Goal: Task Accomplishment & Management: Complete application form

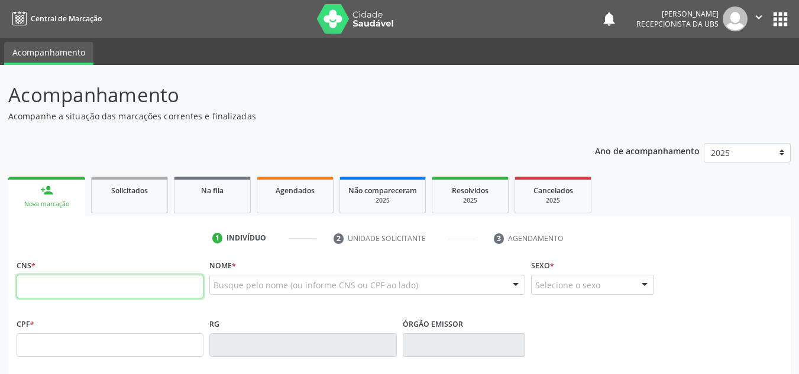
paste input "005 0693 3505 952"
type input "005 0693 3505 952"
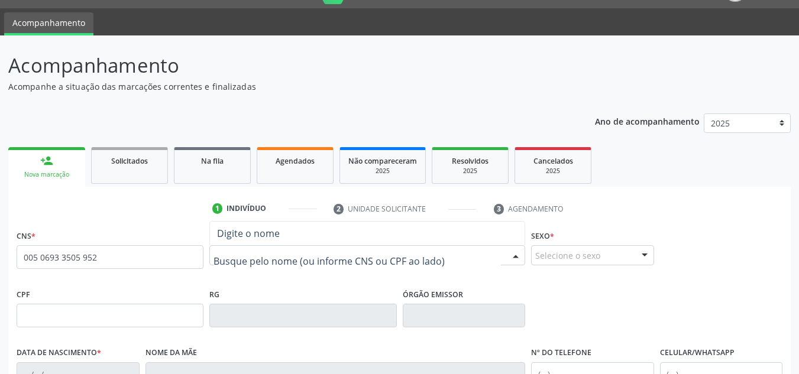
scroll to position [59, 0]
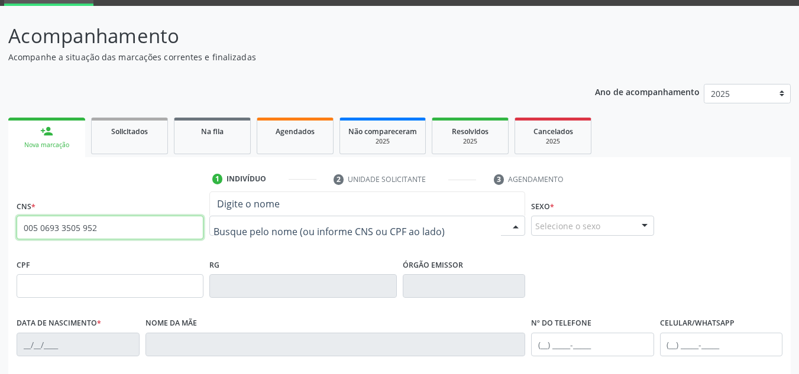
click at [176, 232] on input "005 0693 3505 952" at bounding box center [110, 228] width 187 height 24
drag, startPoint x: 176, startPoint y: 232, endPoint x: 0, endPoint y: 234, distance: 176.3
click at [0, 234] on div "Acompanhamento Acompanhe a situação das marcações correntes e finalizadas Relat…" at bounding box center [399, 294] width 799 height 576
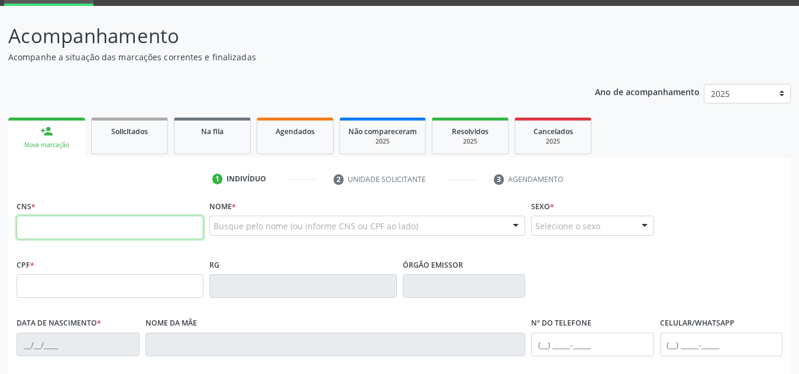
paste input "700 5069 3350 5952"
type input "700 5069 3350 5952"
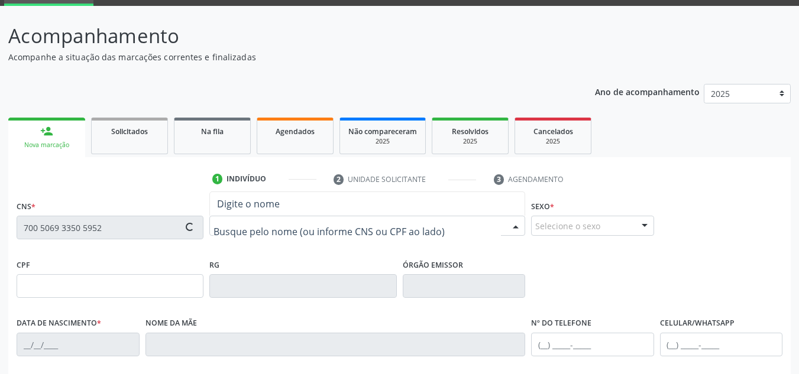
type input "875.934.678-72"
type input "[DATE]"
type input "[PERSON_NAME][US_STATE]"
type input "[PHONE_NUMBER]"
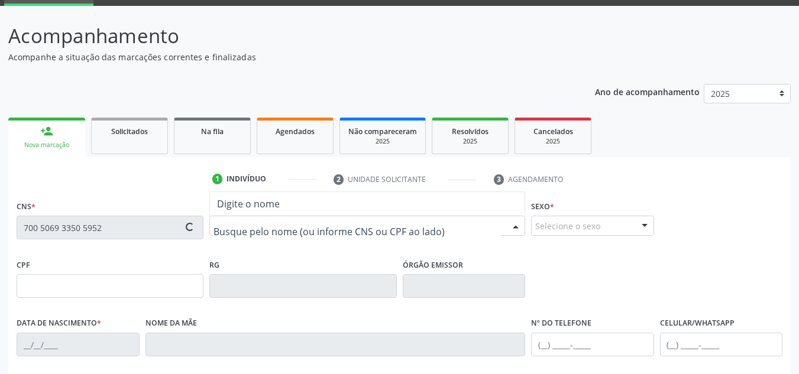
type input "620"
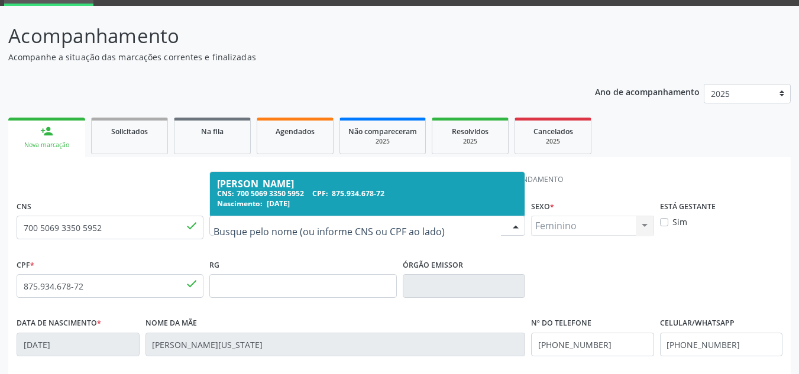
click at [276, 192] on div "CNS: 700 5069 3350 5952 CPF: 875.934.678-72" at bounding box center [367, 194] width 300 height 10
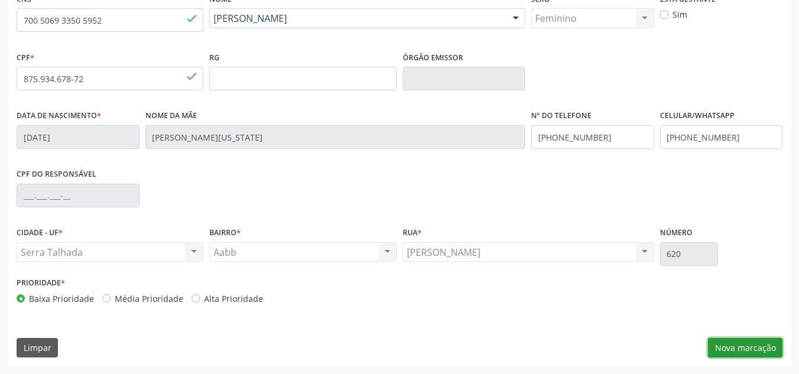
click at [771, 342] on button "Nova marcação" at bounding box center [745, 348] width 75 height 20
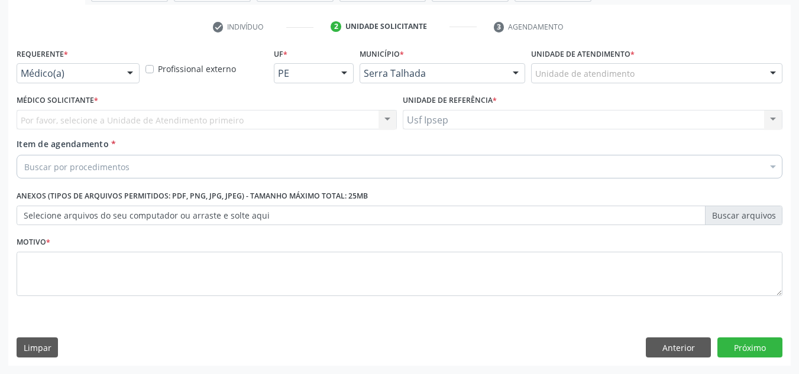
click at [93, 118] on div "Por favor, selecione a Unidade de Atendimento primeiro Nenhum resultado encontr…" at bounding box center [207, 120] width 380 height 20
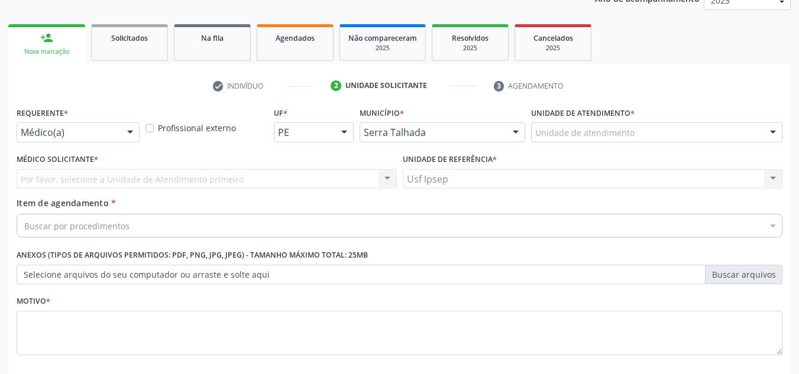
click at [131, 134] on div at bounding box center [130, 133] width 18 height 20
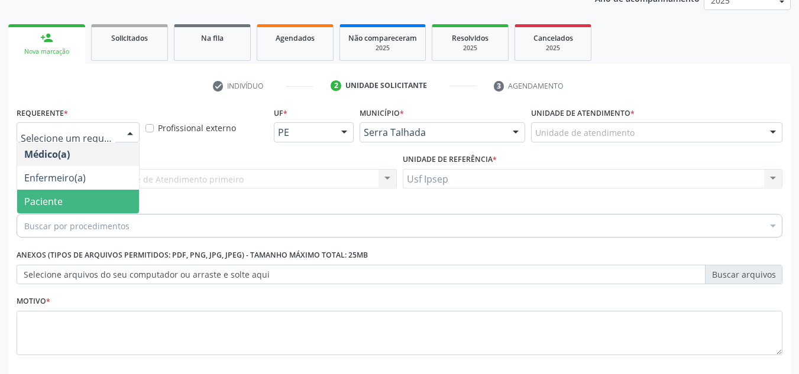
click at [77, 200] on span "Paciente" at bounding box center [78, 202] width 122 height 24
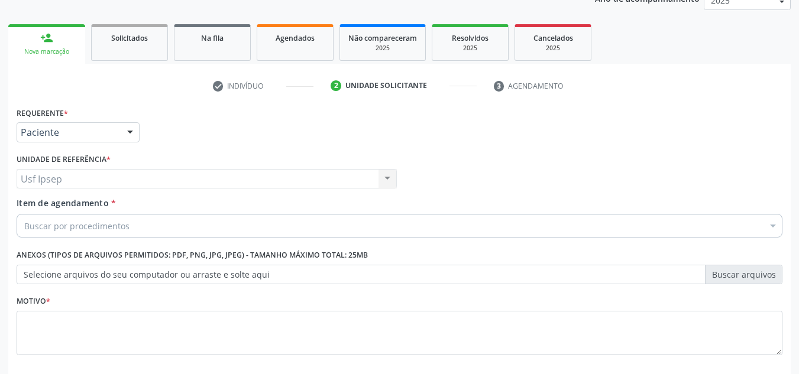
click at [77, 236] on div "Buscar por procedimentos" at bounding box center [400, 226] width 766 height 24
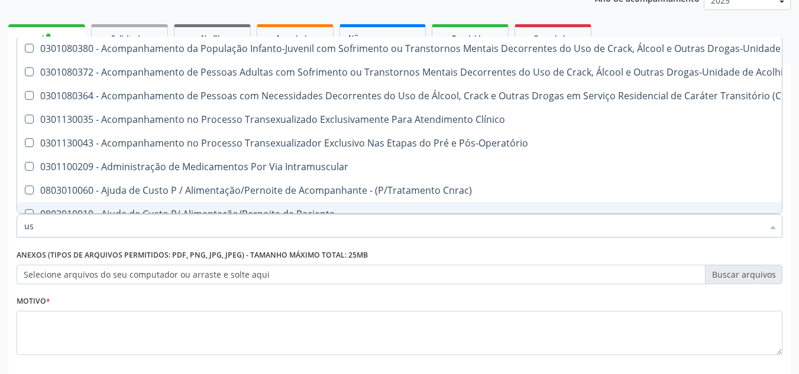
type input "u"
type input "USG"
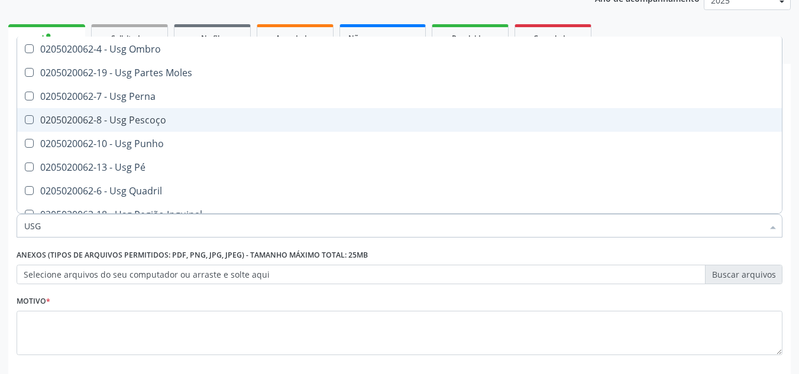
scroll to position [237, 0]
click at [163, 122] on div "0205020062-10 - Usg Punho" at bounding box center [399, 119] width 751 height 9
checkbox Punho "true"
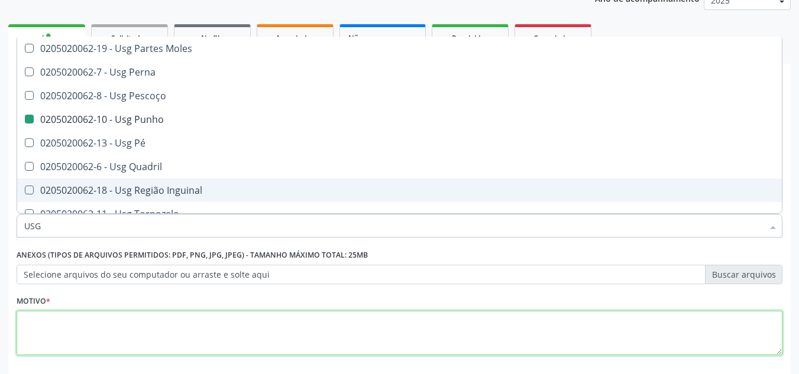
click at [149, 337] on textarea at bounding box center [400, 333] width 766 height 45
checkbox Braço "true"
checkbox Punho "false"
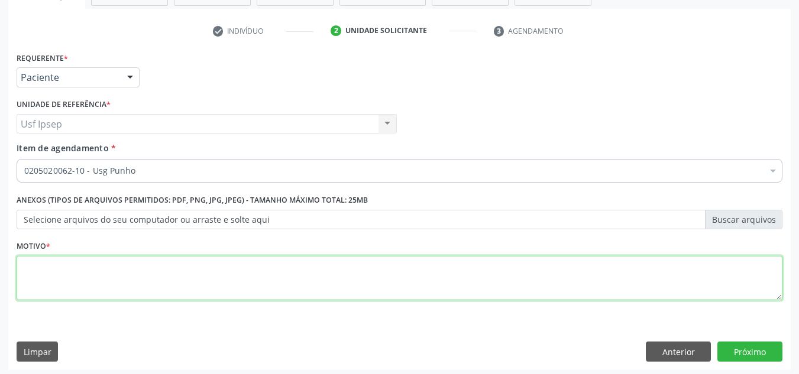
scroll to position [212, 0]
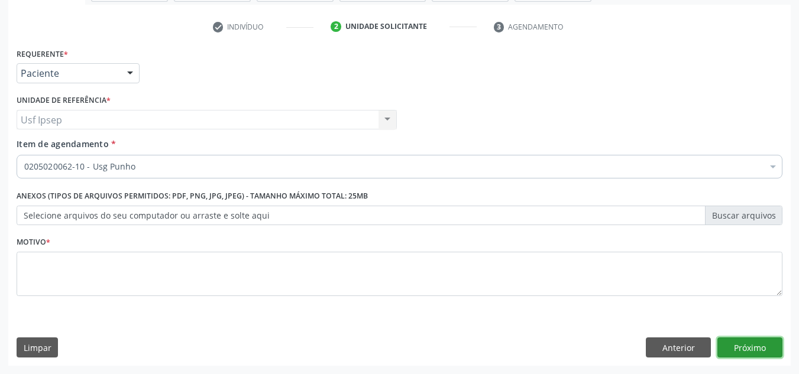
click at [757, 351] on button "Próximo" at bounding box center [749, 348] width 65 height 20
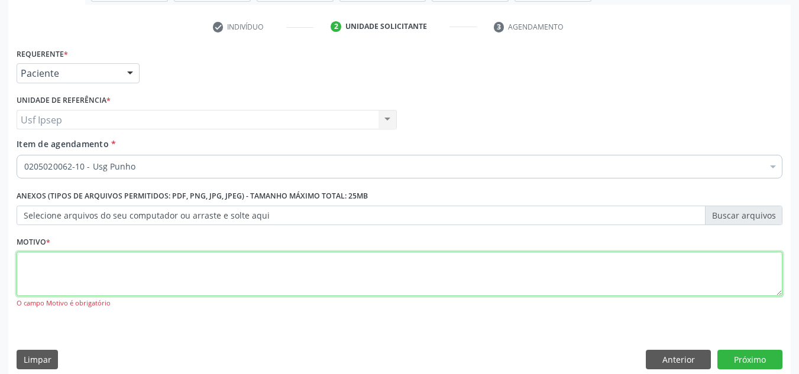
click at [181, 259] on textarea at bounding box center [400, 274] width 766 height 45
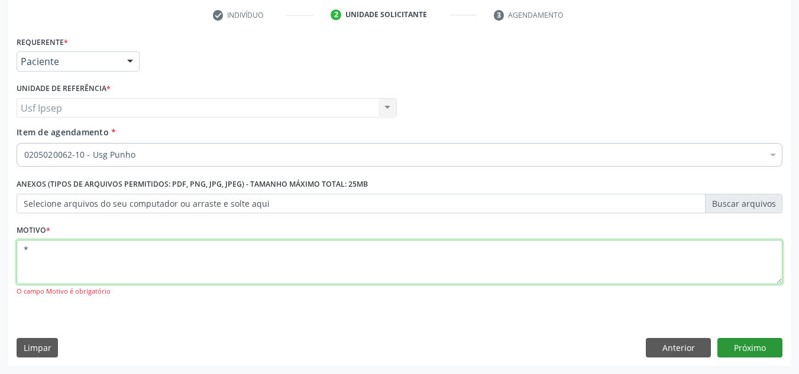
type textarea "*"
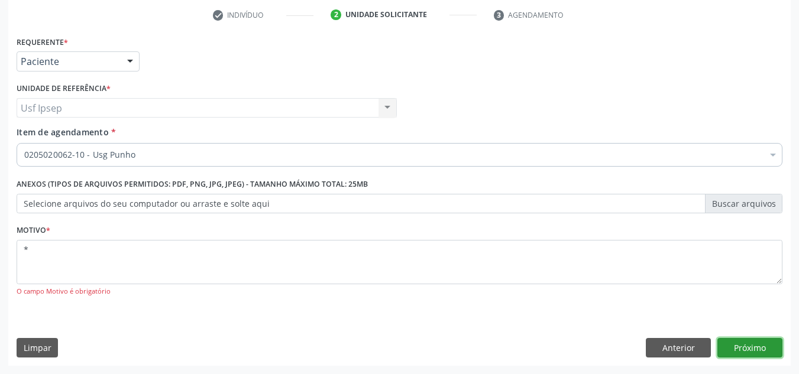
click at [726, 348] on button "Próximo" at bounding box center [749, 348] width 65 height 20
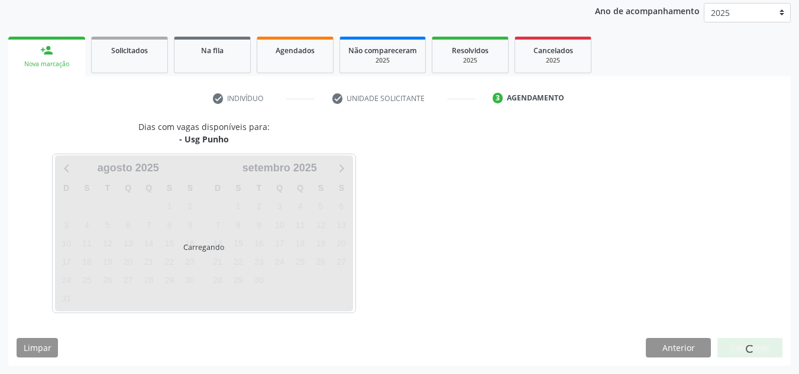
scroll to position [140, 0]
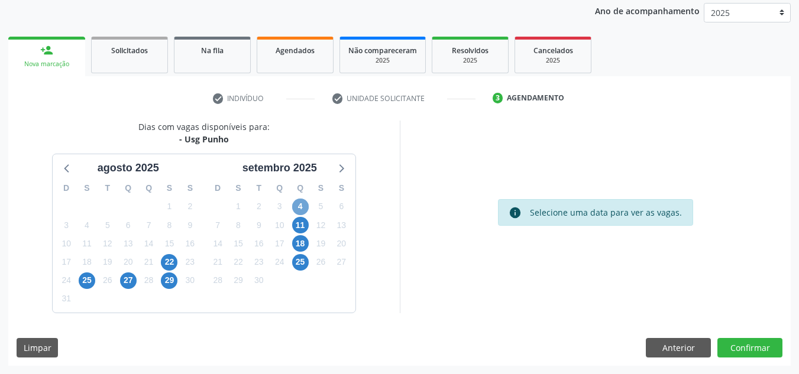
click at [299, 212] on span "4" at bounding box center [300, 207] width 17 height 17
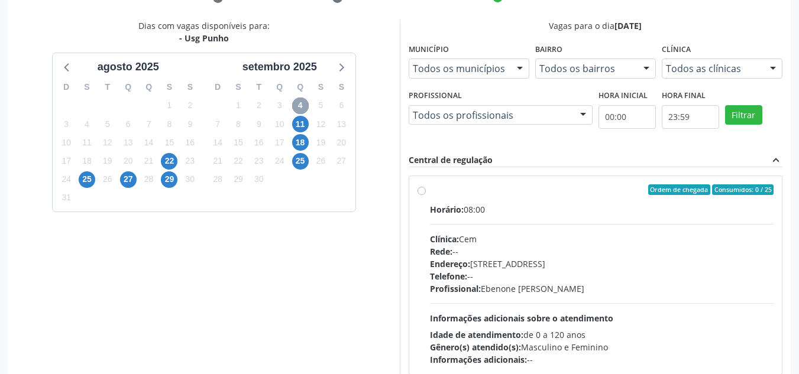
scroll to position [258, 0]
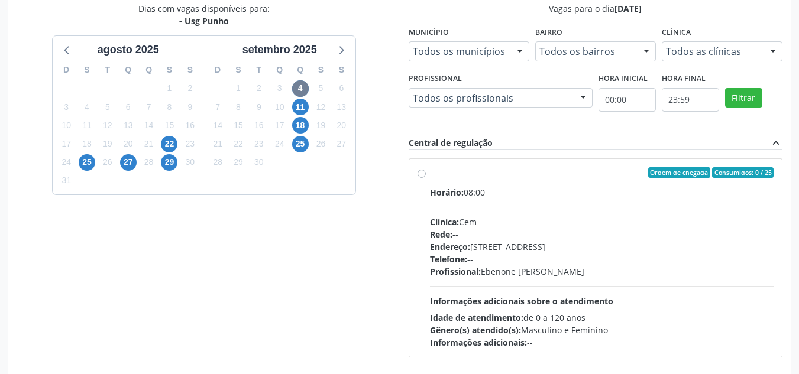
click at [421, 179] on div "Ordem de chegada Consumidos: 0 / 25 Horário: 08:00 Clínica: Cem Rede: -- Endere…" at bounding box center [596, 258] width 357 height 182
radio input "true"
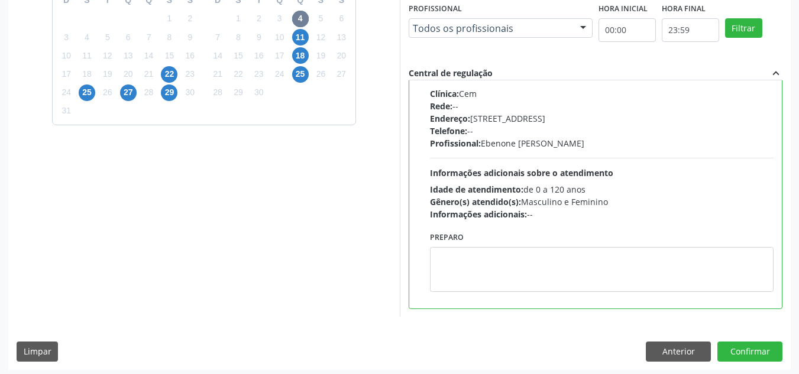
scroll to position [332, 0]
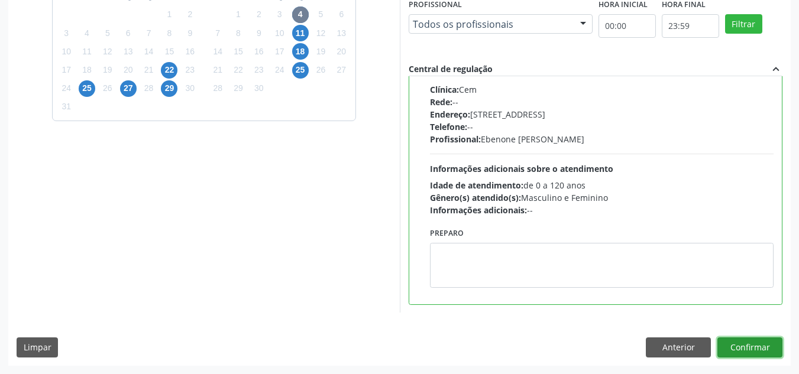
click at [750, 341] on button "Confirmar" at bounding box center [749, 348] width 65 height 20
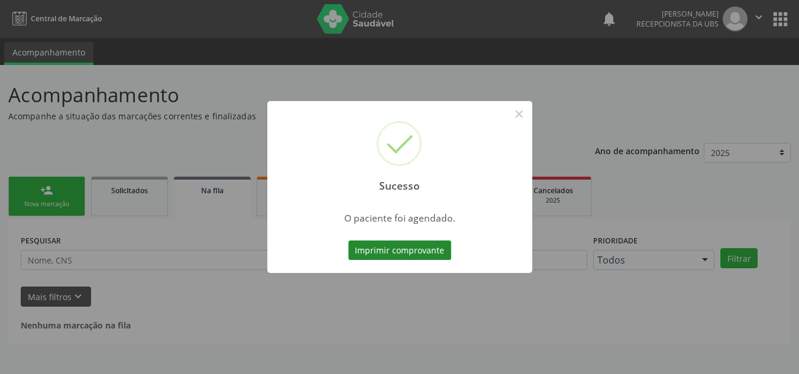
scroll to position [0, 0]
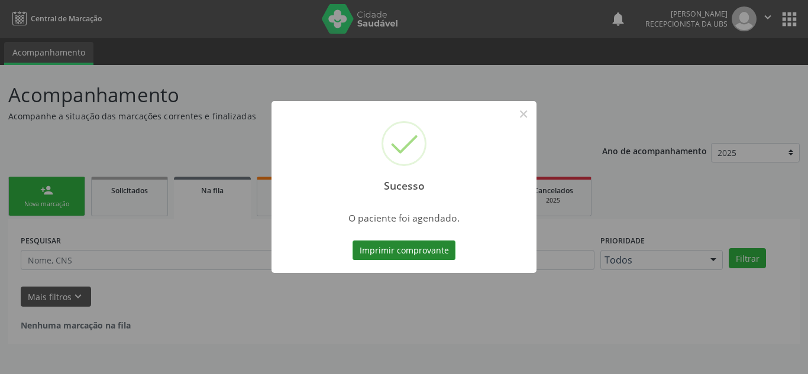
click at [427, 248] on button "Imprimir comprovante" at bounding box center [404, 251] width 103 height 20
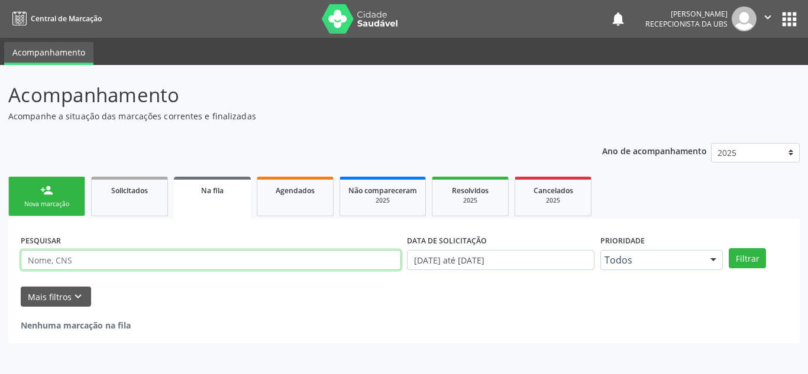
click at [100, 267] on input "text" at bounding box center [211, 260] width 380 height 20
paste input "700003806644505"
type input "700003806644505"
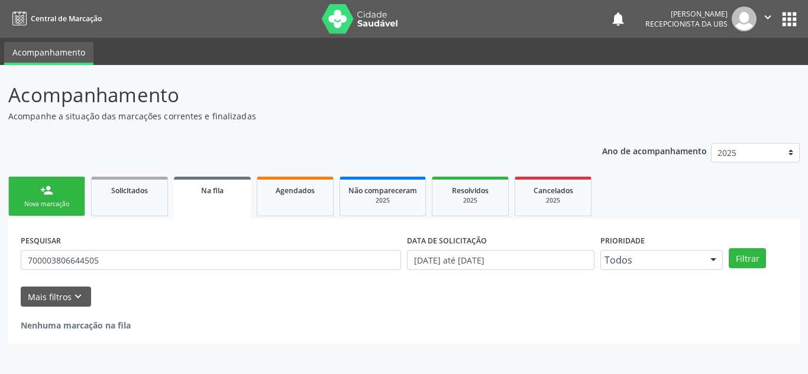
click at [46, 198] on link "person_add Nova marcação" at bounding box center [46, 197] width 77 height 40
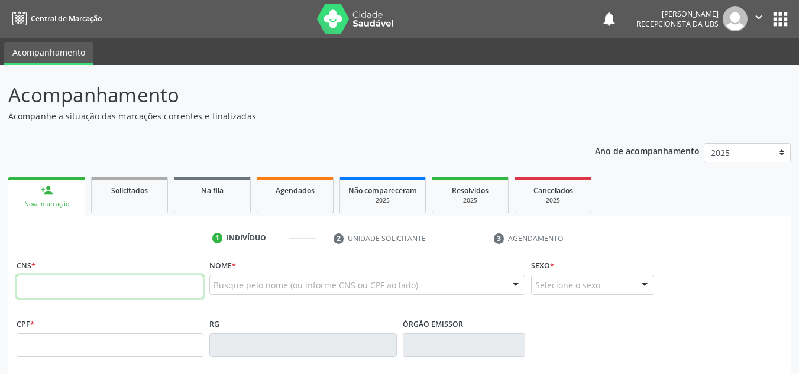
click at [90, 286] on input "text" at bounding box center [110, 287] width 187 height 24
paste input "700 0038 0664 4505"
type input "700 0038 0664 4505"
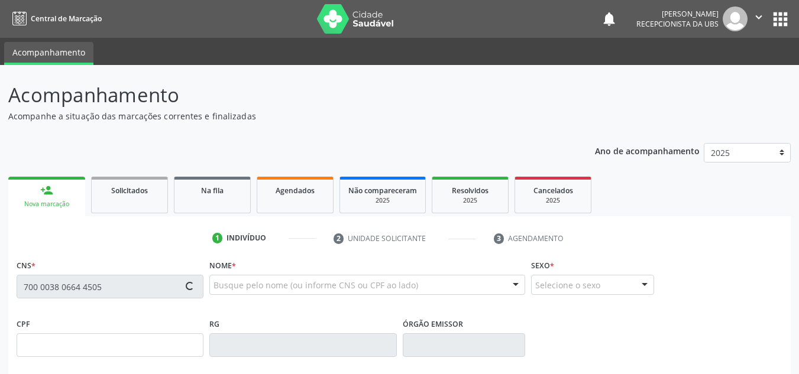
scroll to position [59, 0]
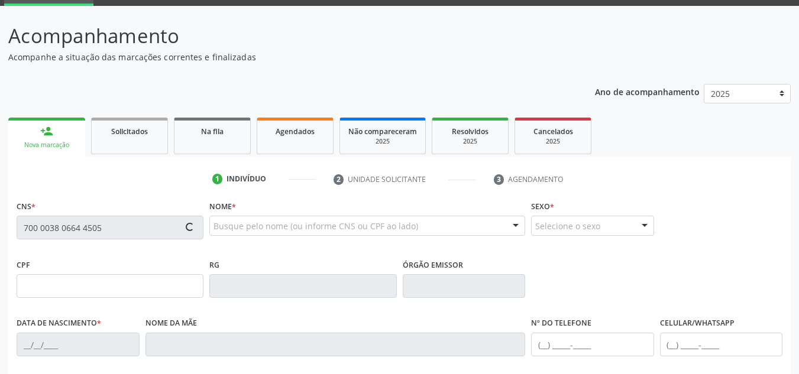
type input "[DATE]"
type input "Envangelina Gosalves Brito"
type input "[PHONE_NUMBER]"
type input "705"
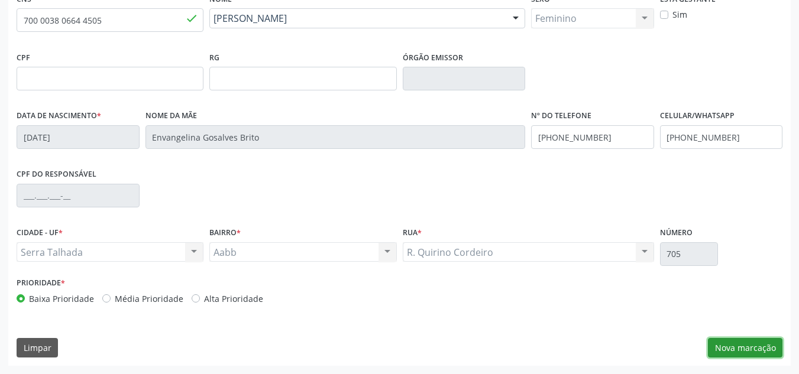
click at [736, 348] on button "Nova marcação" at bounding box center [745, 348] width 75 height 20
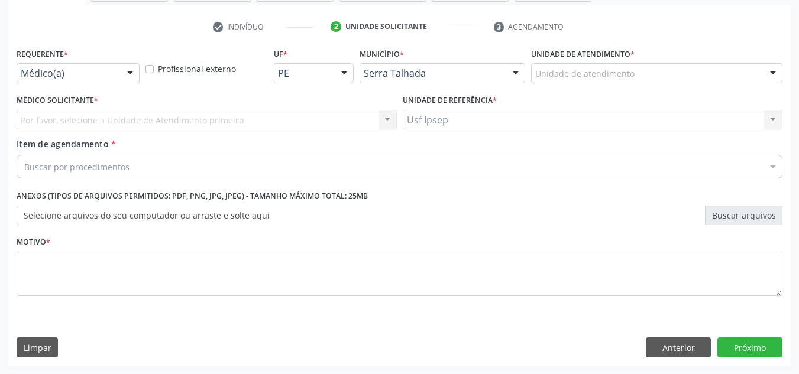
click at [119, 75] on div "Médico(a) Médico(a) Enfermeiro(a) Paciente Nenhum resultado encontrado para: " …" at bounding box center [78, 73] width 123 height 20
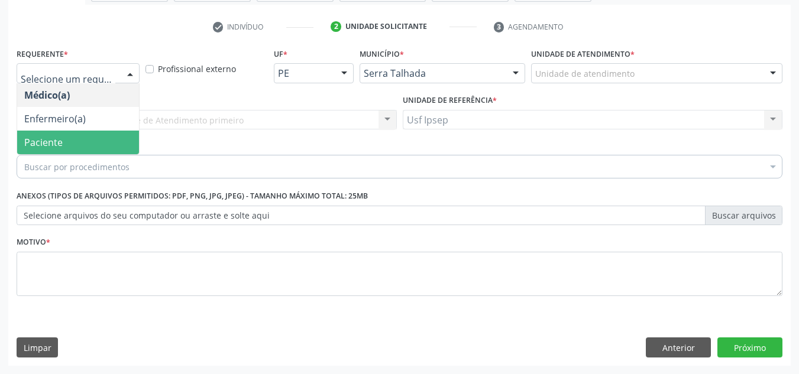
click at [59, 139] on span "Paciente" at bounding box center [43, 142] width 38 height 13
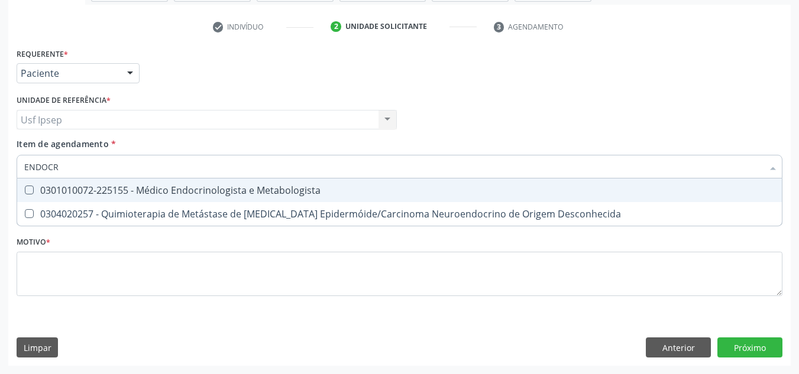
type input "ENDOCRI"
click at [184, 190] on div "0301010072-225155 - Médico Endocrinologista e Metabologista" at bounding box center [399, 190] width 751 height 9
checkbox Metabologista "true"
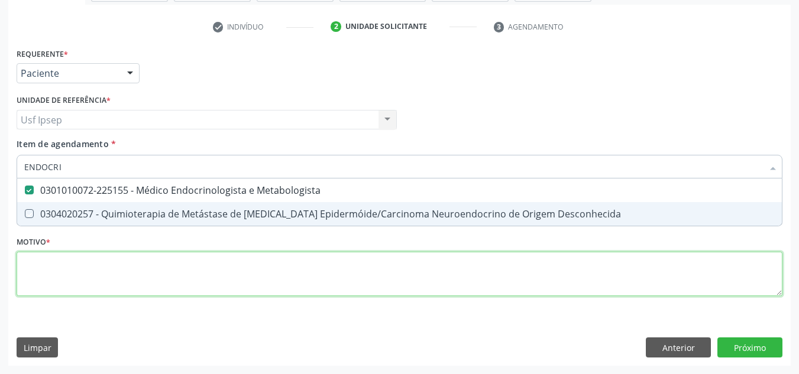
click at [141, 287] on div "Requerente * Paciente Médico(a) Enfermeiro(a) Paciente Nenhum resultado encontr…" at bounding box center [400, 179] width 766 height 268
checkbox Desconhecida "true"
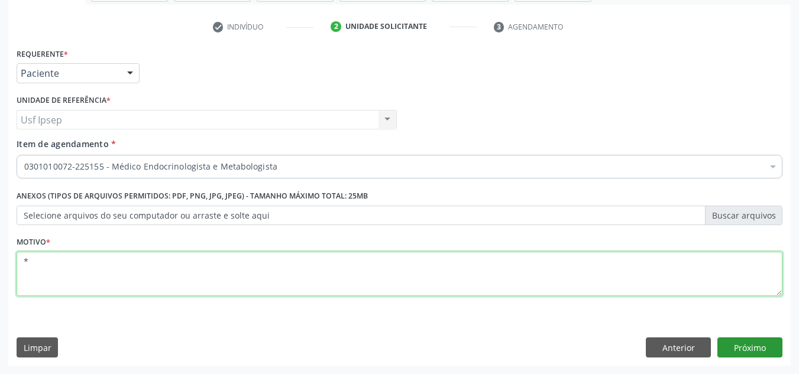
type textarea "*"
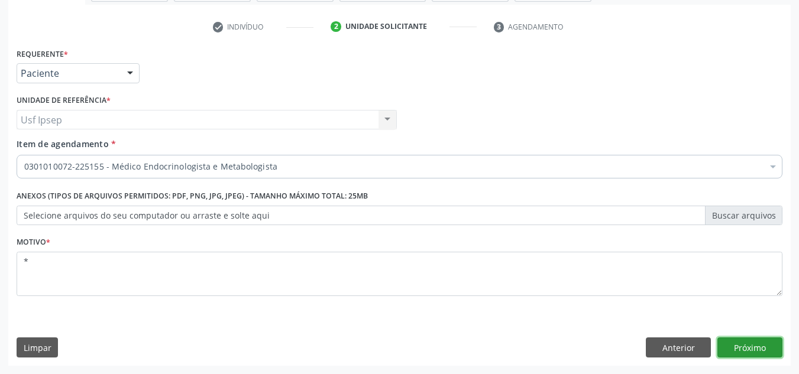
click at [747, 351] on button "Próximo" at bounding box center [749, 348] width 65 height 20
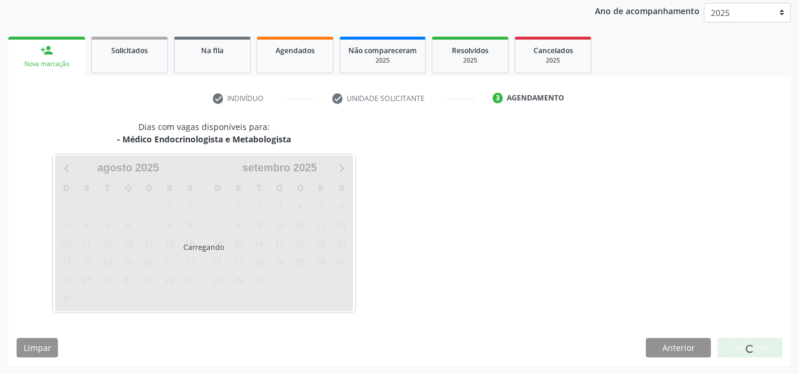
scroll to position [140, 0]
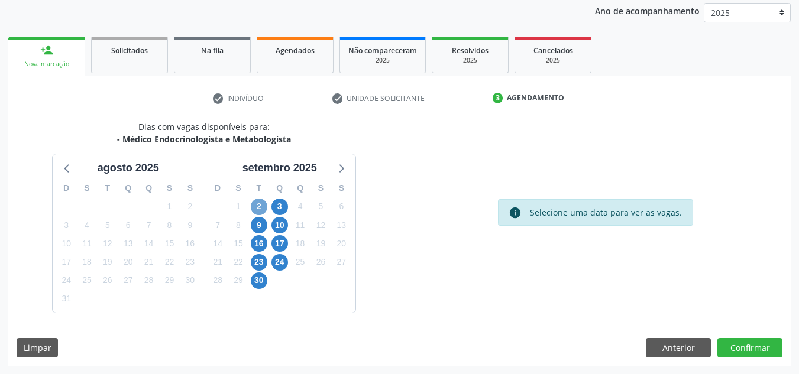
click at [262, 206] on span "2" at bounding box center [259, 207] width 17 height 17
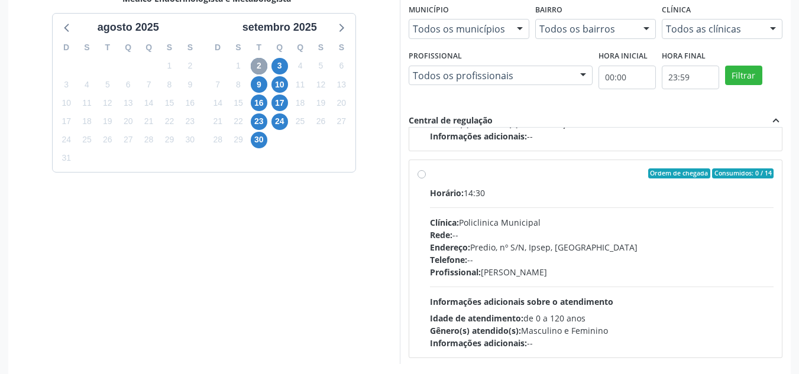
scroll to position [186, 0]
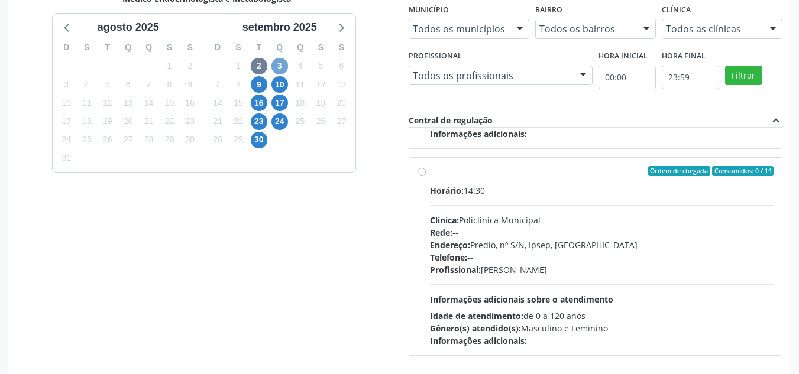
click at [277, 64] on span "3" at bounding box center [279, 66] width 17 height 17
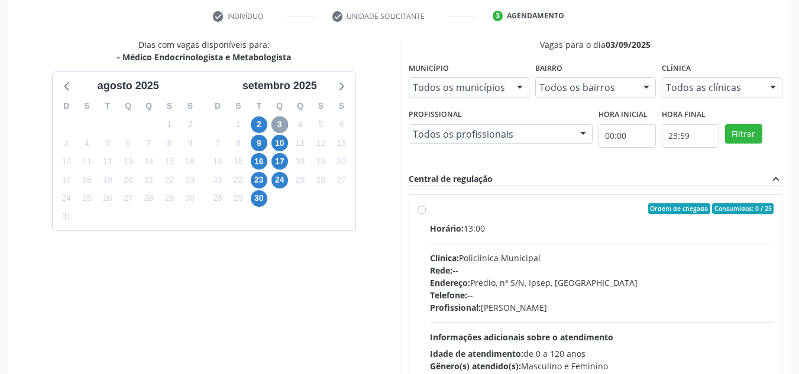
scroll to position [193, 0]
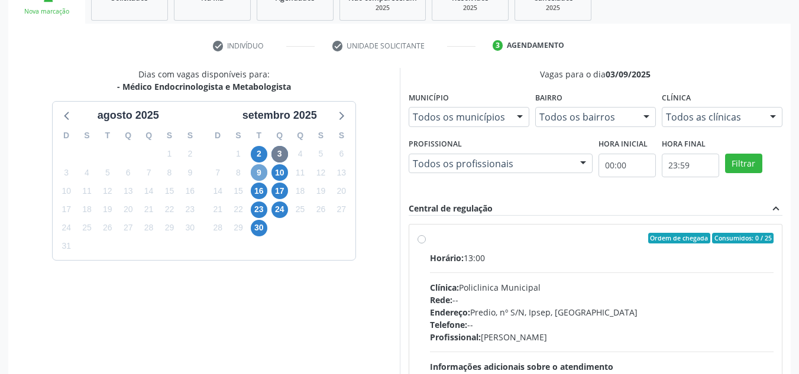
click at [258, 171] on span "9" at bounding box center [259, 172] width 17 height 17
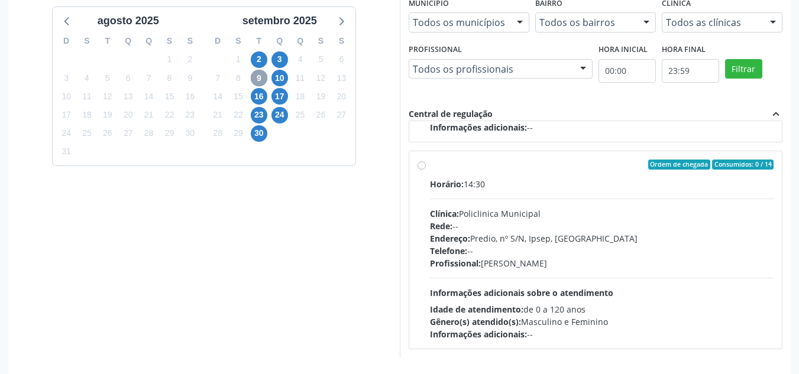
scroll to position [311, 0]
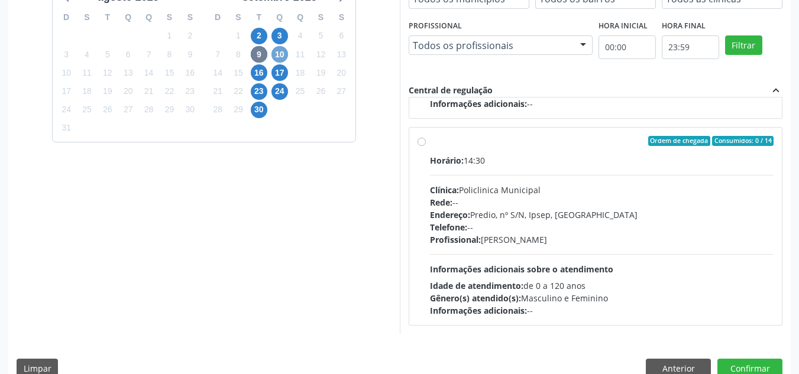
click at [282, 54] on span "10" at bounding box center [279, 54] width 17 height 17
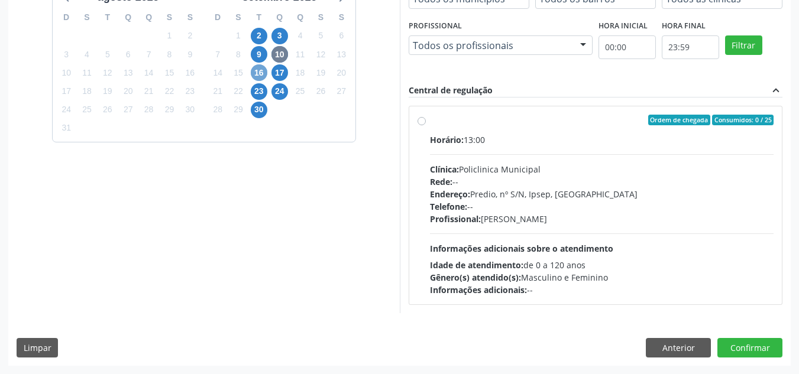
click at [256, 73] on span "16" at bounding box center [259, 72] width 17 height 17
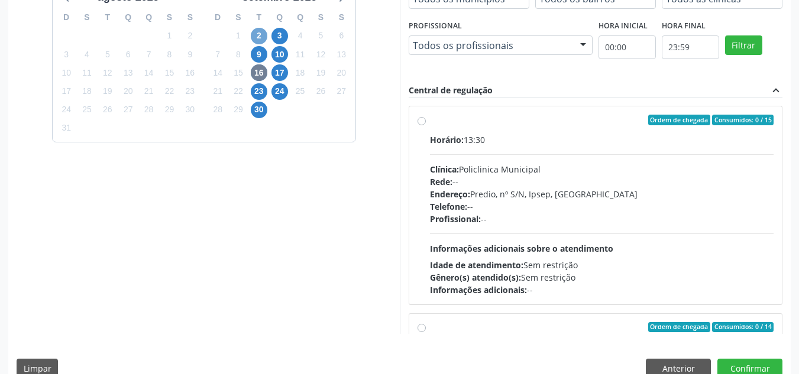
click at [259, 34] on span "2" at bounding box center [259, 36] width 17 height 17
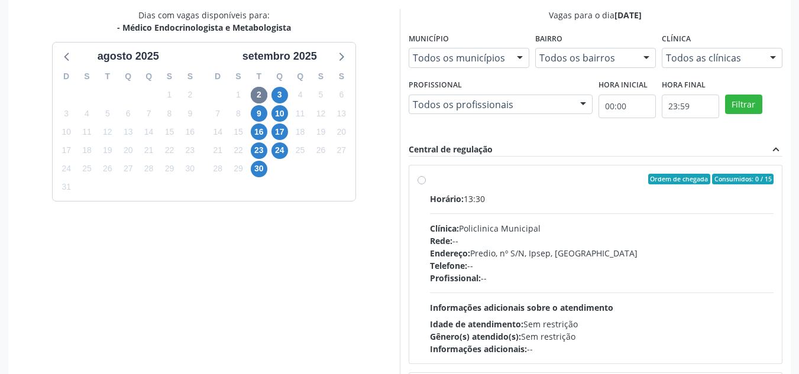
click at [430, 178] on label "Ordem de chegada Consumidos: 0 / 15 Horário: 13:30 Clínica: Policlinica Municip…" at bounding box center [602, 265] width 344 height 182
click at [419, 178] on input "Ordem de chegada Consumidos: 0 / 15 Horário: 13:30 Clínica: Policlinica Municip…" at bounding box center [422, 179] width 8 height 11
radio input "true"
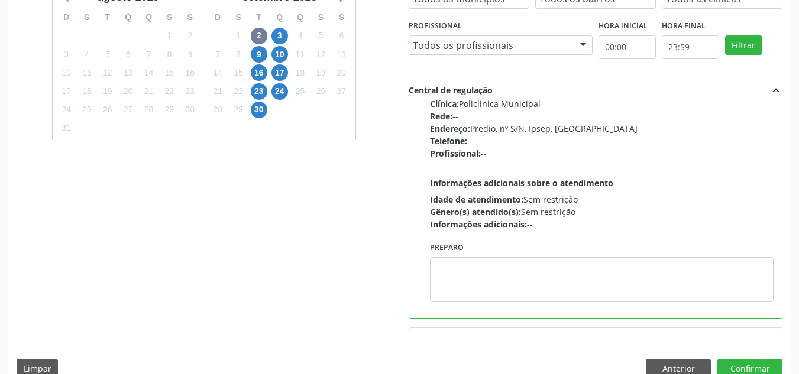
scroll to position [89, 0]
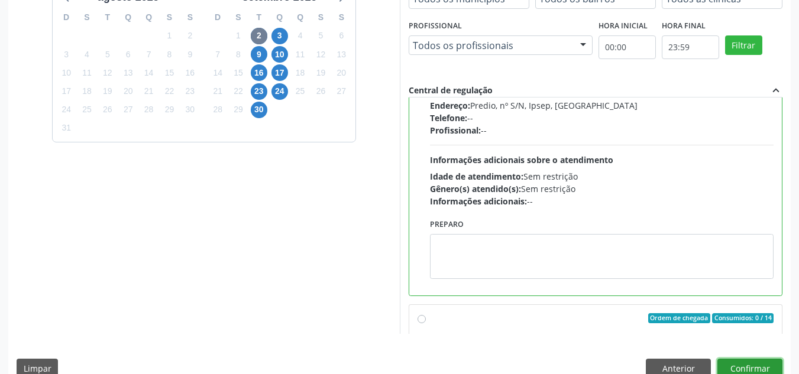
click at [752, 365] on button "Confirmar" at bounding box center [749, 369] width 65 height 20
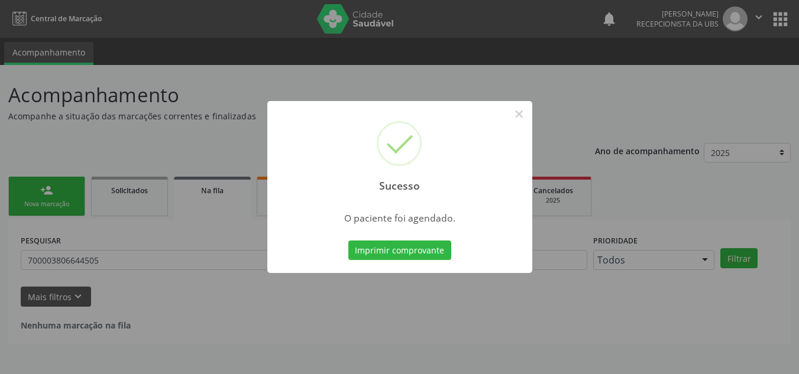
scroll to position [0, 0]
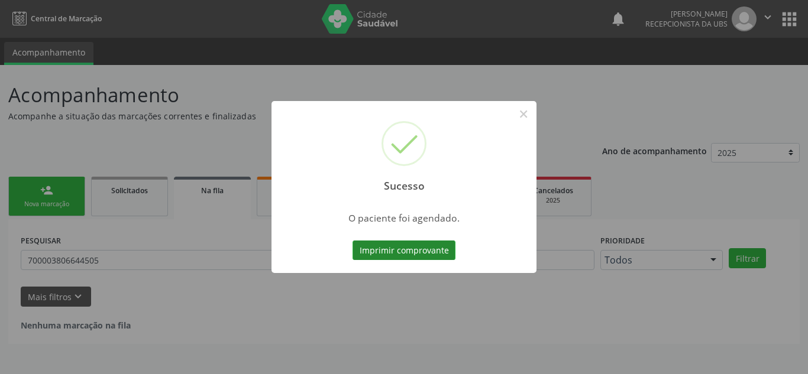
click at [412, 251] on button "Imprimir comprovante" at bounding box center [404, 251] width 103 height 20
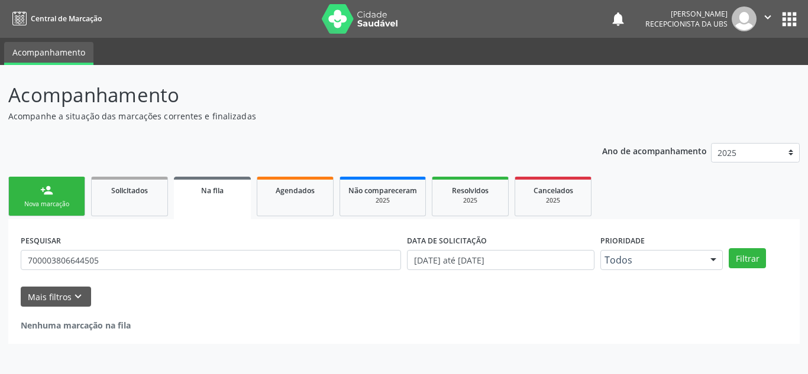
click at [63, 203] on div "Nova marcação" at bounding box center [46, 204] width 59 height 9
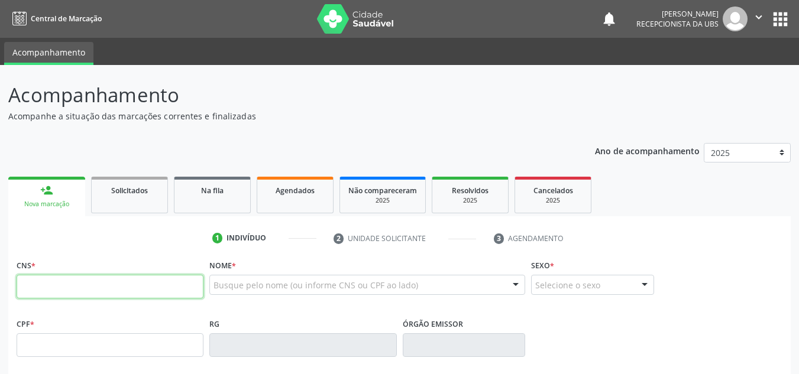
click at [132, 288] on input "text" at bounding box center [110, 287] width 187 height 24
paste input "700 0038 0664 4505"
type input "700 0038 0664 4505"
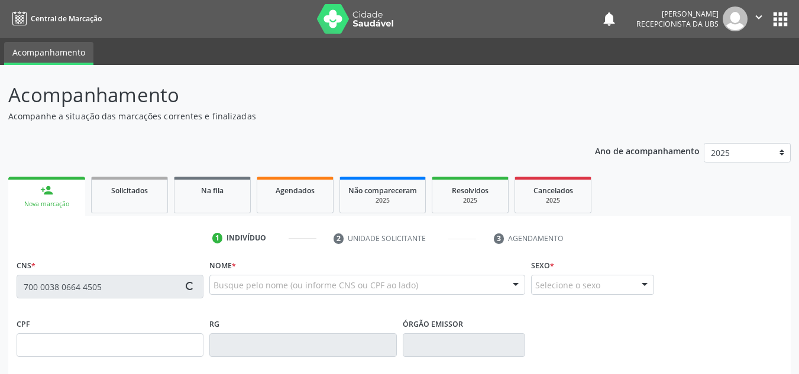
type input "[DATE]"
type input "Envangelina Gosalves Brito"
type input "[PHONE_NUMBER]"
type input "705"
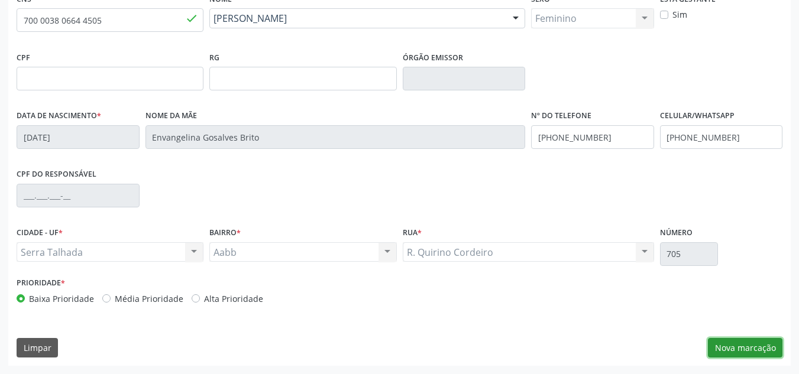
click at [725, 354] on button "Nova marcação" at bounding box center [745, 348] width 75 height 20
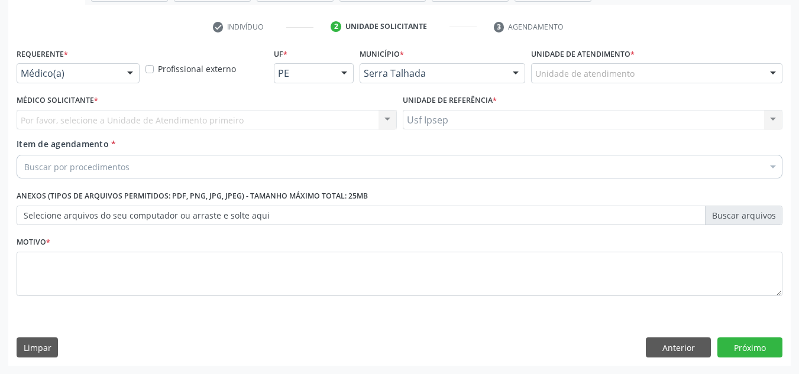
scroll to position [212, 0]
click at [131, 78] on div at bounding box center [130, 74] width 18 height 20
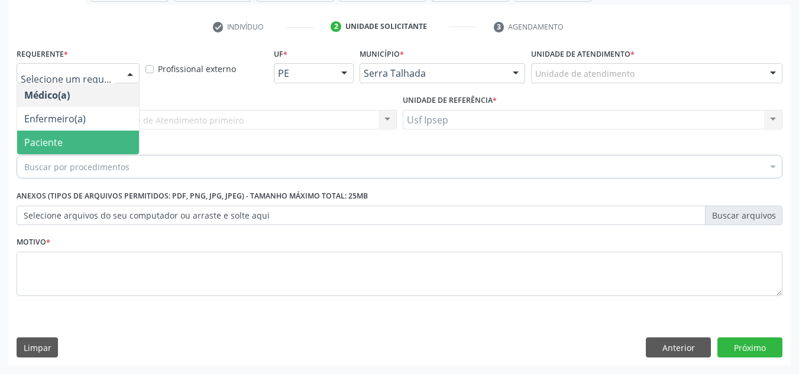
click at [84, 142] on span "Paciente" at bounding box center [78, 143] width 122 height 24
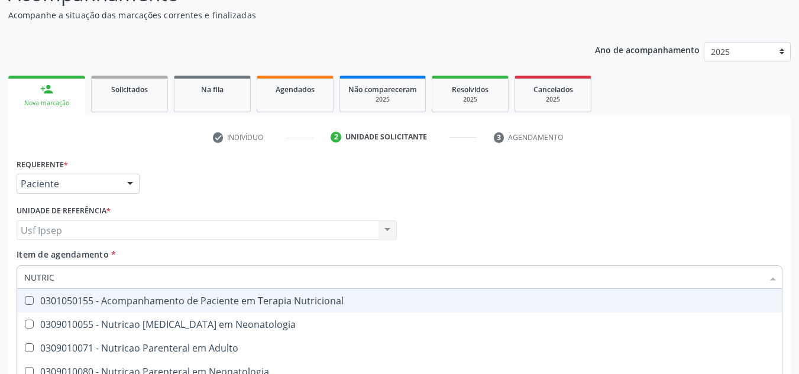
scroll to position [93, 0]
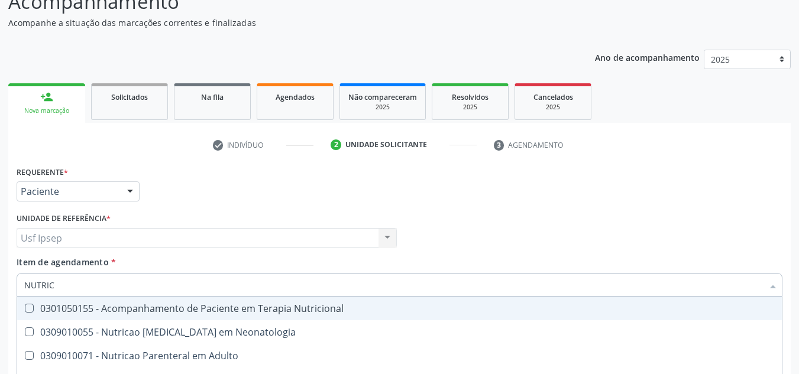
click at [77, 290] on input "NUTRIC" at bounding box center [393, 285] width 739 height 24
type input "NUTR"
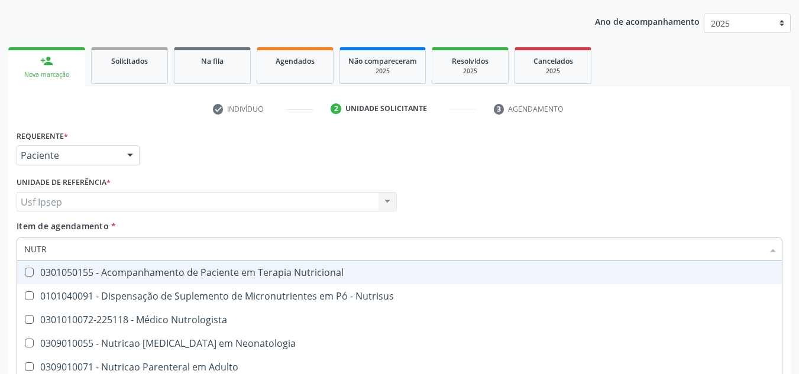
scroll to position [153, 0]
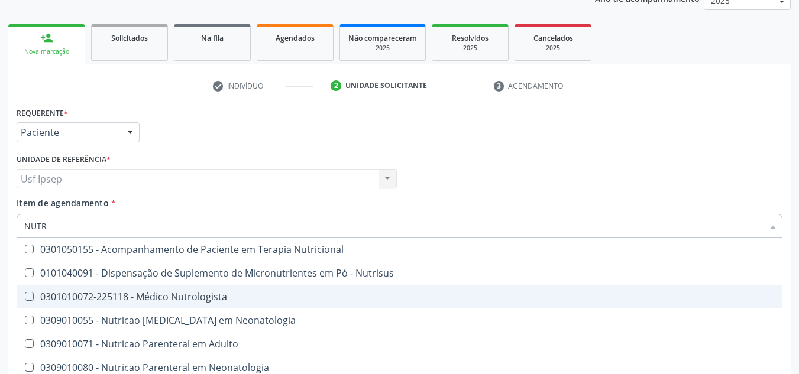
click at [262, 297] on div "0301010072-225118 - Médico Nutrologista" at bounding box center [399, 296] width 751 height 9
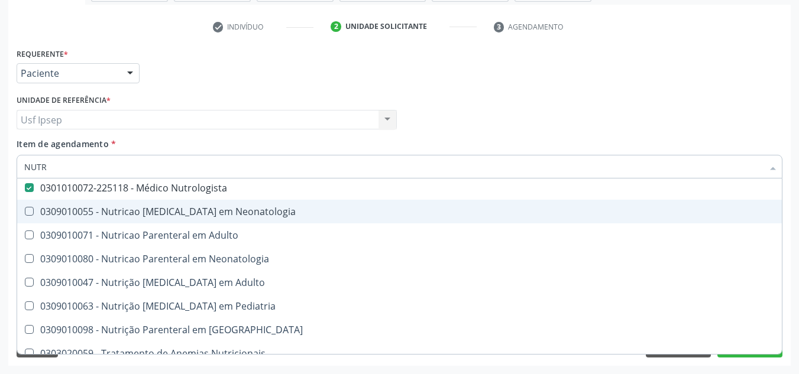
scroll to position [0, 0]
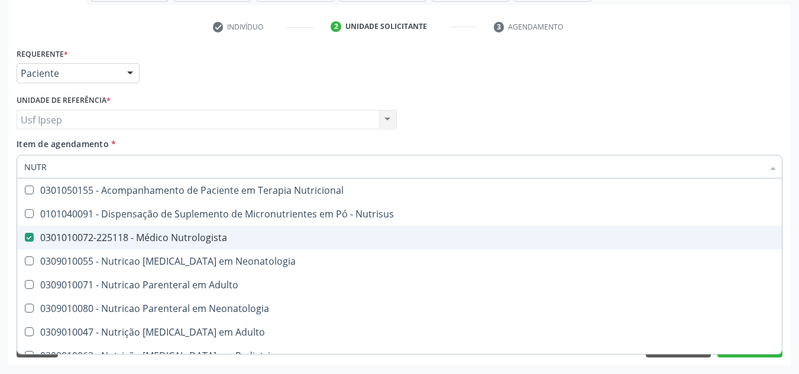
click at [58, 240] on div "0301010072-225118 - Médico Nutrologista" at bounding box center [399, 237] width 751 height 9
checkbox Nutrologista "true"
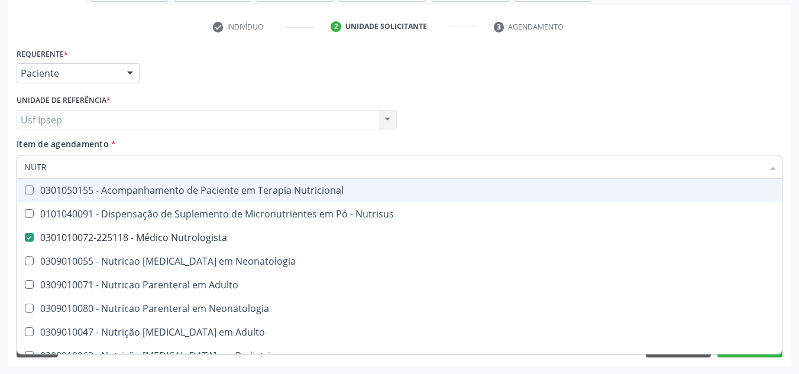
click at [555, 133] on div "Médico Solicitante Por favor, selecione a Unidade de Atendimento primeiro Nenhu…" at bounding box center [400, 115] width 772 height 46
checkbox Nutrisus "true"
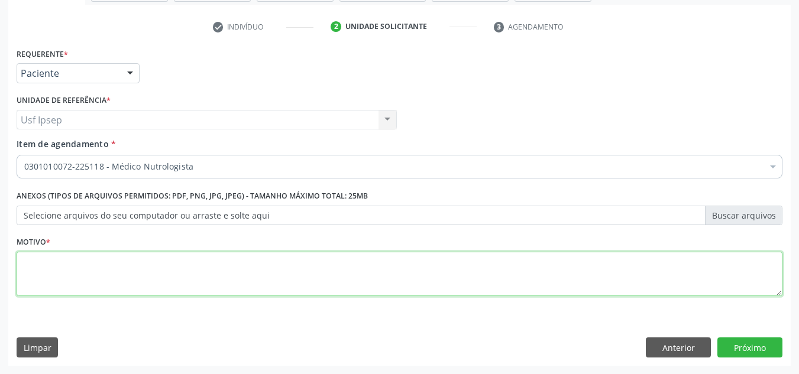
click at [148, 282] on textarea at bounding box center [400, 274] width 766 height 45
type textarea "*"
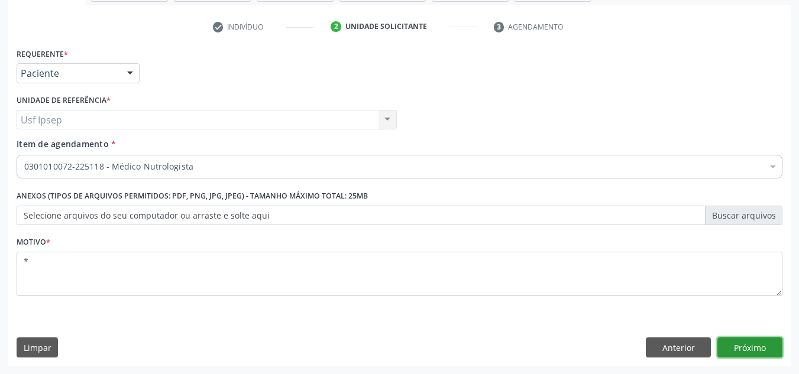
click at [751, 345] on button "Próximo" at bounding box center [749, 348] width 65 height 20
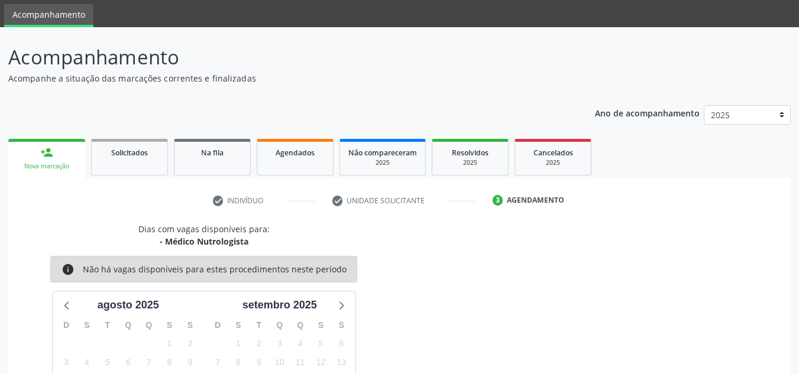
scroll to position [59, 0]
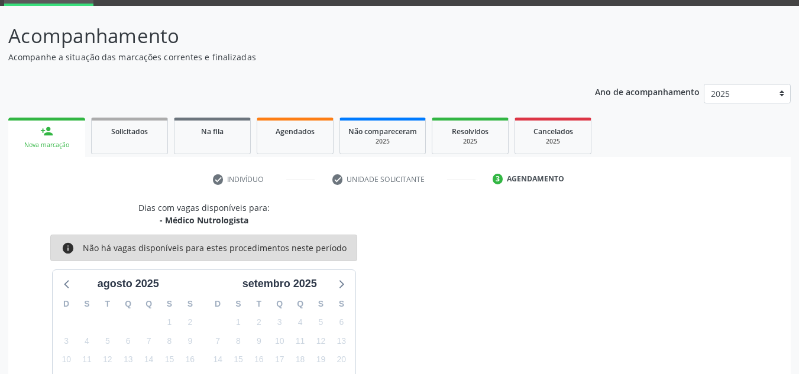
click at [52, 140] on link "person_add Nova marcação" at bounding box center [46, 138] width 77 height 40
click at [49, 141] on div "Nova marcação" at bounding box center [47, 145] width 60 height 9
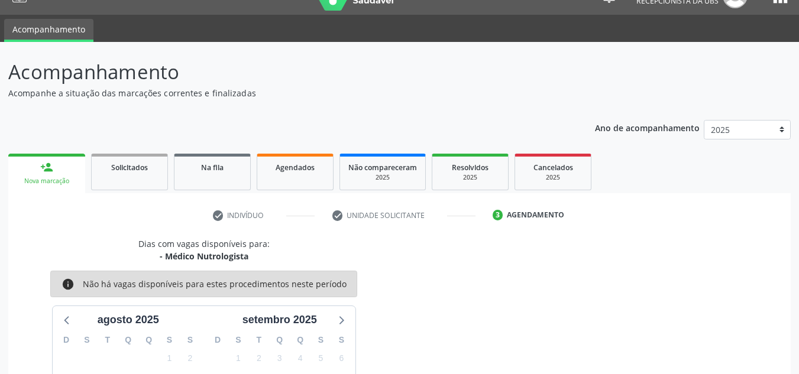
scroll to position [0, 0]
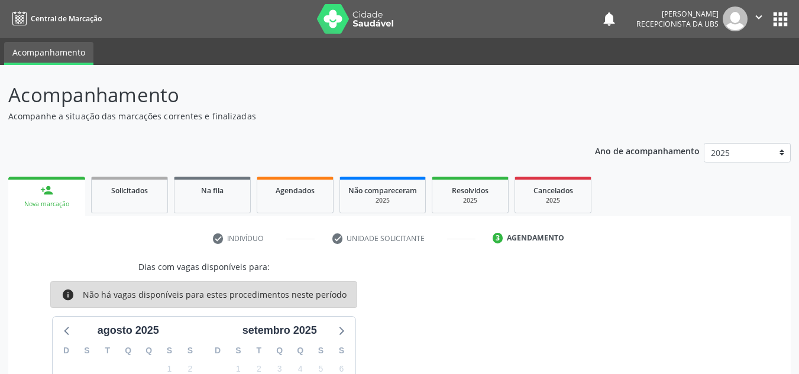
click at [48, 186] on div "person_add" at bounding box center [46, 190] width 13 height 13
click at [137, 197] on link "Solicitados" at bounding box center [129, 195] width 77 height 37
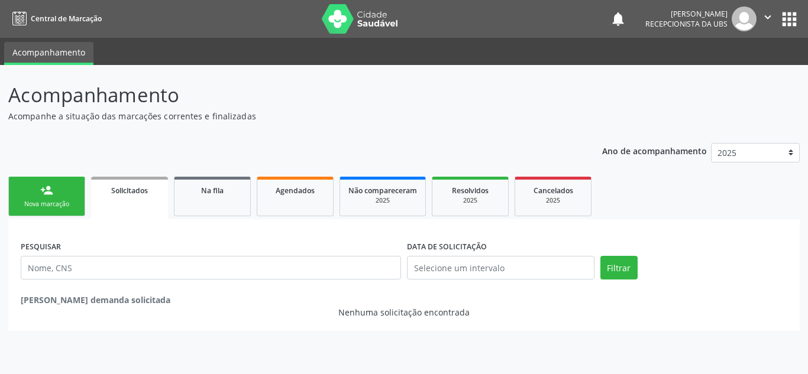
click at [54, 205] on div "Nova marcação" at bounding box center [46, 204] width 59 height 9
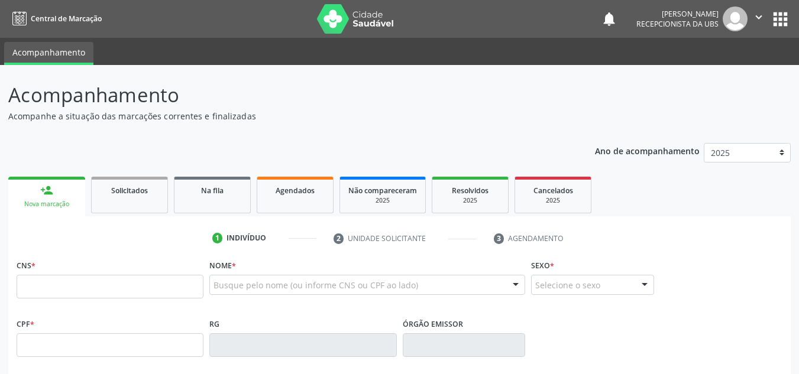
click at [47, 191] on div "person_add" at bounding box center [46, 190] width 13 height 13
click at [95, 286] on input "text" at bounding box center [110, 287] width 187 height 24
paste input "700 0038 0664 4505"
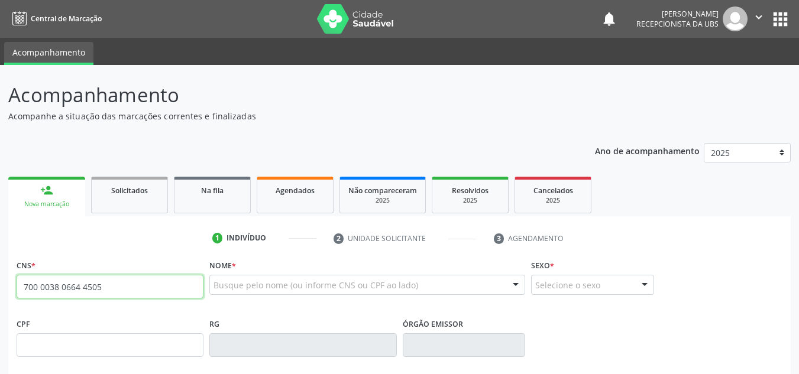
type input "700 0038 0664 4505"
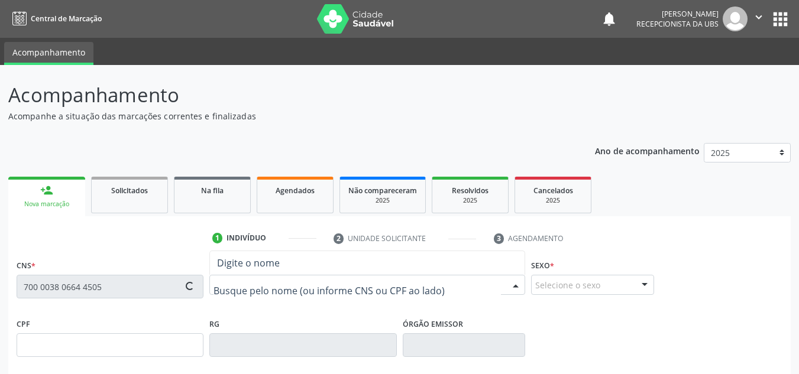
type input "[DATE]"
type input "Envangelina Gosalves Brito"
type input "[PHONE_NUMBER]"
type input "705"
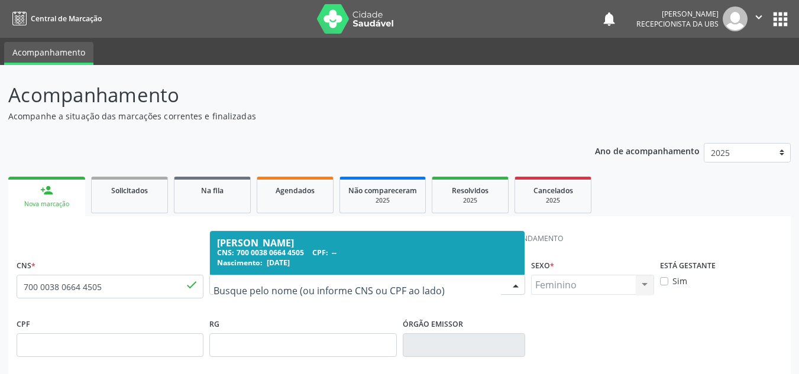
click at [305, 254] on div "CNS: 700 0038 0664 4505 CPF: --" at bounding box center [367, 253] width 300 height 10
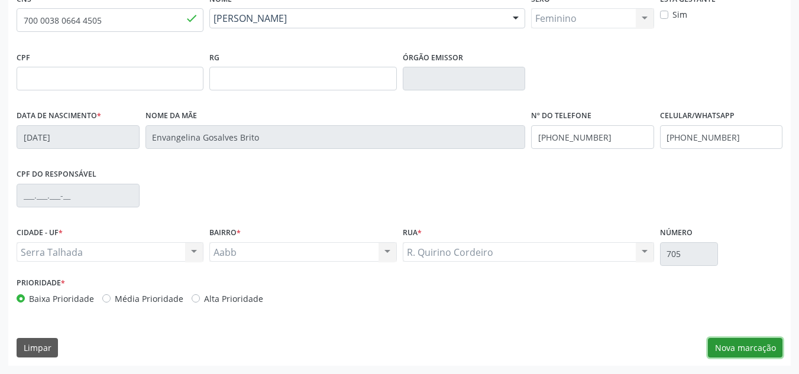
click at [748, 344] on button "Nova marcação" at bounding box center [745, 348] width 75 height 20
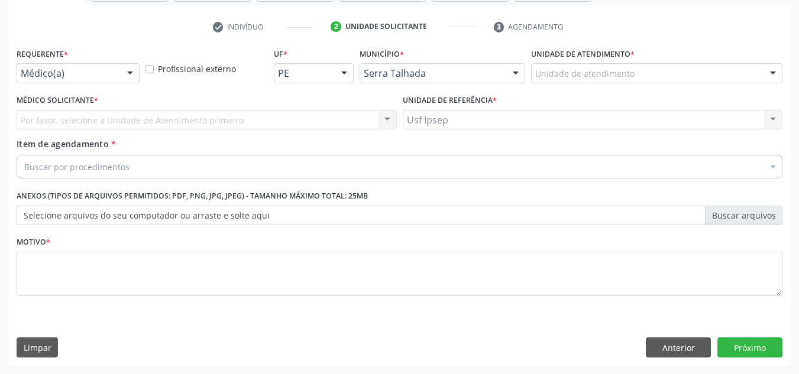
click at [89, 118] on div "Por favor, selecione a Unidade de Atendimento primeiro Nenhum resultado encontr…" at bounding box center [207, 120] width 380 height 20
click at [125, 76] on div at bounding box center [130, 74] width 18 height 20
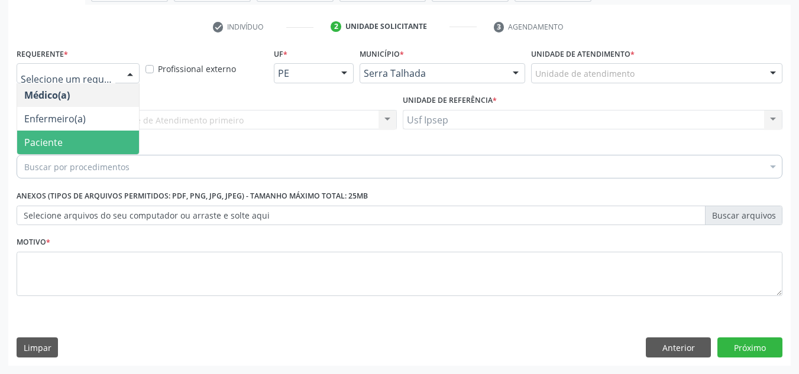
click at [71, 135] on span "Paciente" at bounding box center [78, 143] width 122 height 24
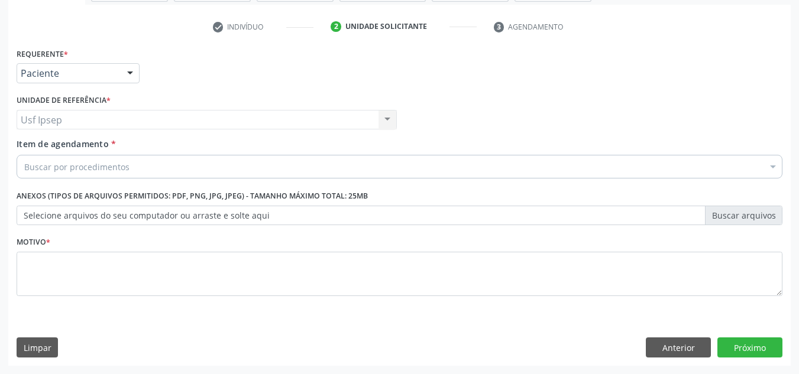
click at [101, 121] on div "Usf Ipsep Usf Ipsep Nenhum resultado encontrado para: " " Não há nenhuma opção …" at bounding box center [207, 120] width 380 height 20
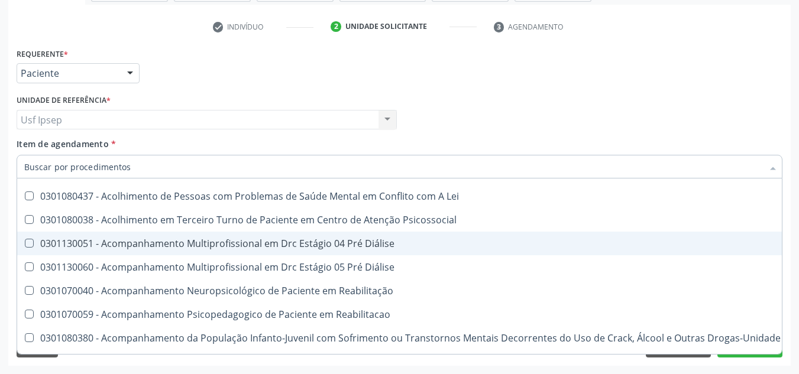
scroll to position [473, 0]
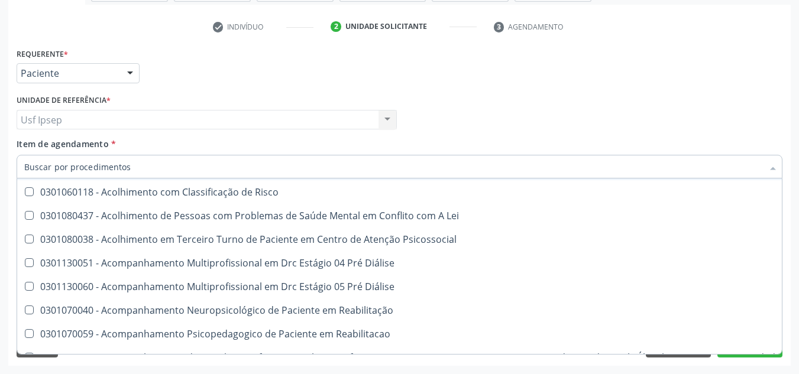
click at [105, 168] on input "Item de agendamento *" at bounding box center [393, 167] width 739 height 24
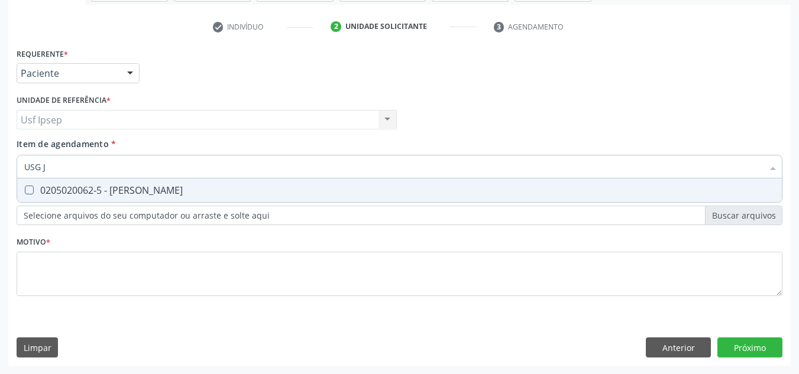
scroll to position [0, 0]
type input "USG JO"
click at [65, 186] on div "0205020062-5 - [PERSON_NAME]" at bounding box center [399, 190] width 751 height 9
checkbox Joelho "true"
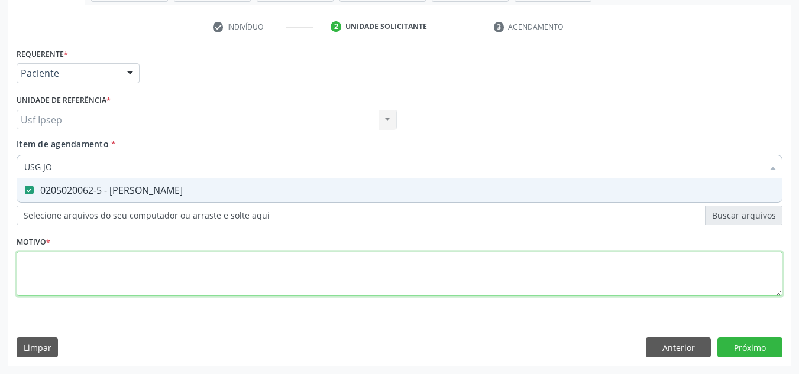
click at [166, 271] on div "Requerente * Paciente Médico(a) Enfermeiro(a) Paciente Nenhum resultado encontr…" at bounding box center [400, 179] width 766 height 268
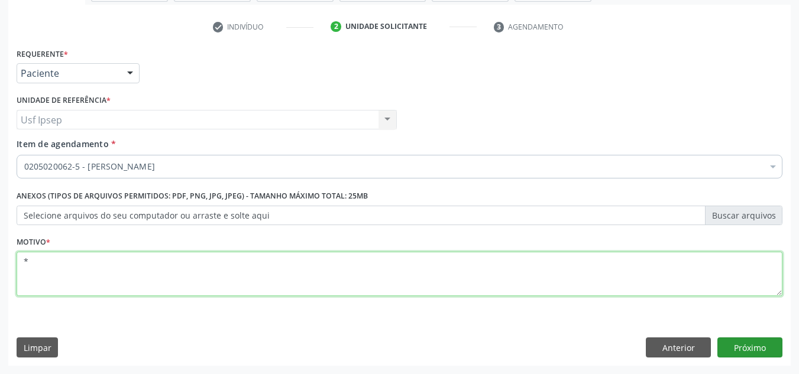
type textarea "*"
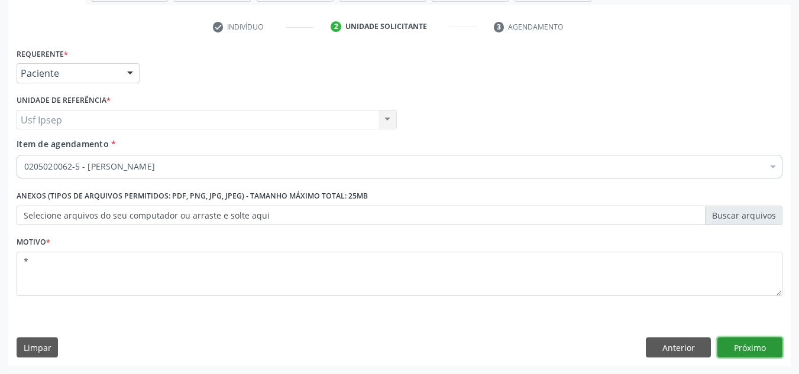
click at [745, 340] on button "Próximo" at bounding box center [749, 348] width 65 height 20
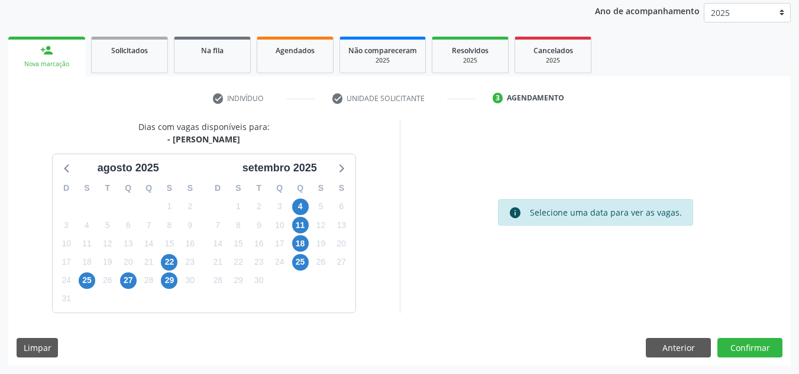
click at [288, 209] on div "3" at bounding box center [279, 207] width 21 height 18
click at [297, 223] on span "11" at bounding box center [300, 225] width 17 height 17
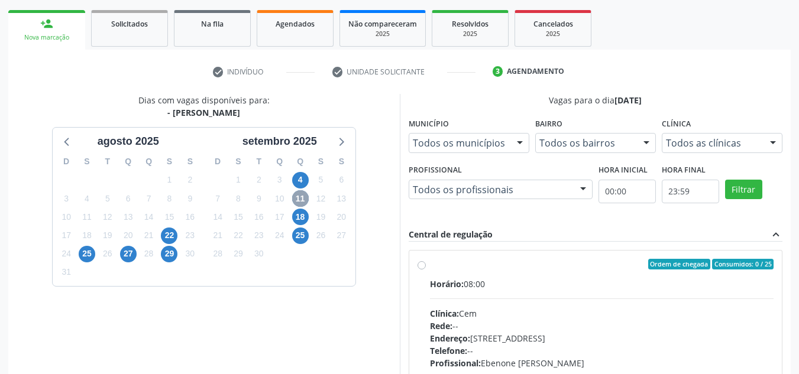
scroll to position [199, 0]
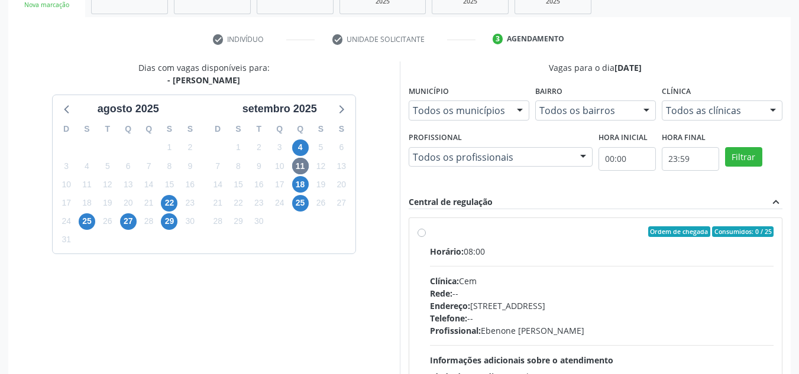
click at [422, 238] on div "Ordem de chegada Consumidos: 0 / 25 Horário: 08:00 Clínica: Cem Rede: -- Endere…" at bounding box center [596, 318] width 357 height 182
radio input "true"
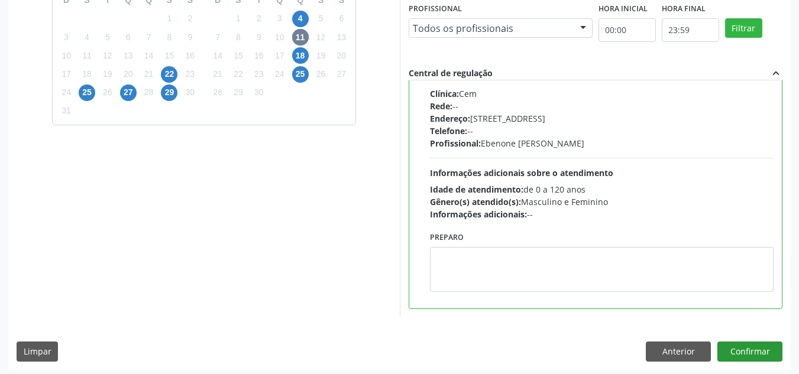
scroll to position [332, 0]
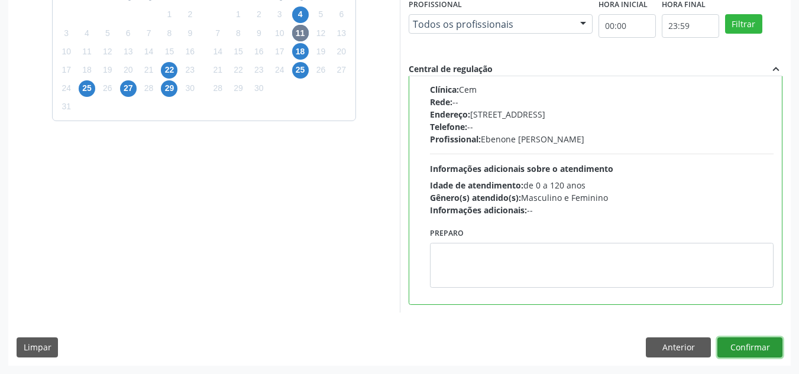
click at [743, 351] on button "Confirmar" at bounding box center [749, 348] width 65 height 20
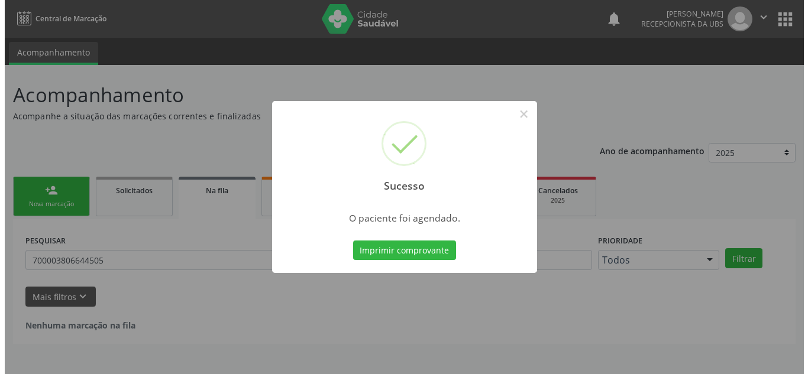
scroll to position [0, 0]
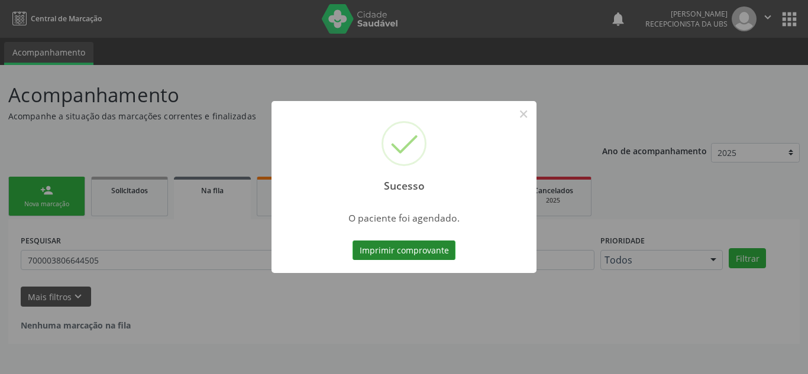
click at [428, 248] on button "Imprimir comprovante" at bounding box center [404, 251] width 103 height 20
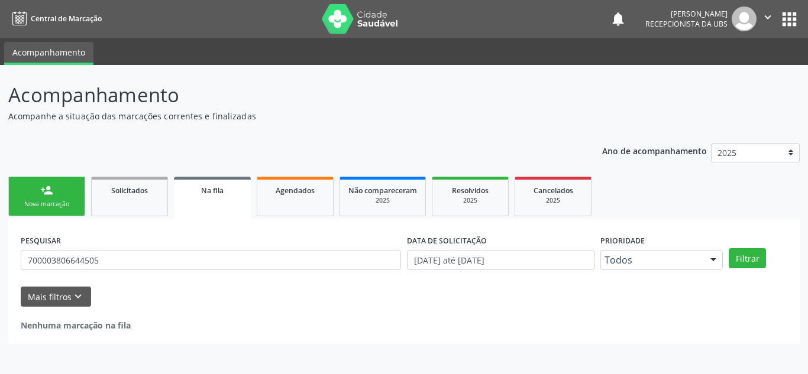
click at [361, 11] on img at bounding box center [360, 19] width 77 height 30
click at [38, 206] on div "Nova marcação" at bounding box center [46, 204] width 59 height 9
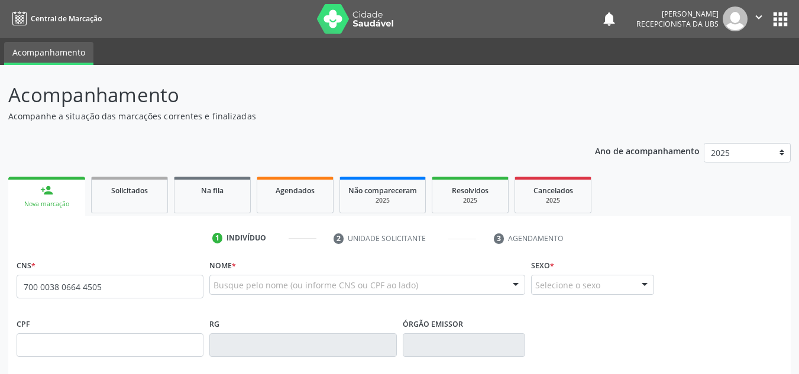
type input "700 0038 0664 4505"
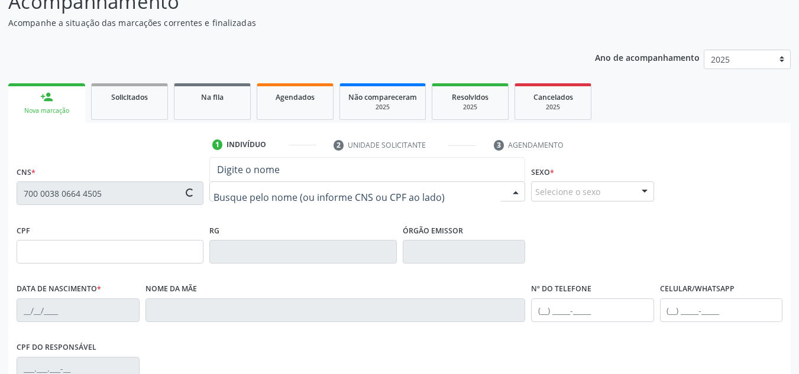
type input "[DATE]"
type input "Envangelina Gosalves Brito"
type input "[PHONE_NUMBER]"
type input "705"
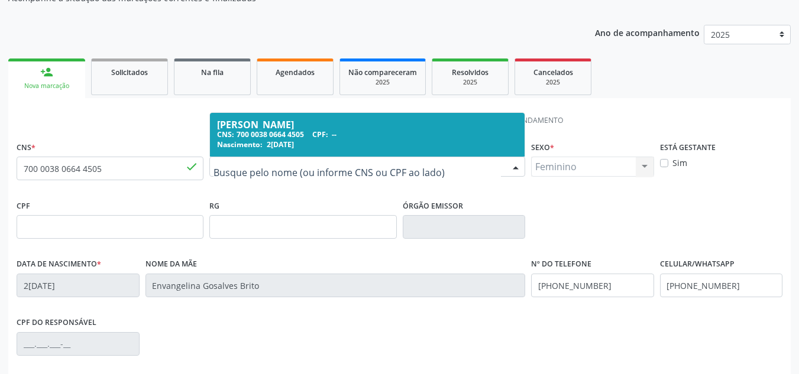
click at [280, 124] on div "[PERSON_NAME]" at bounding box center [367, 124] width 300 height 9
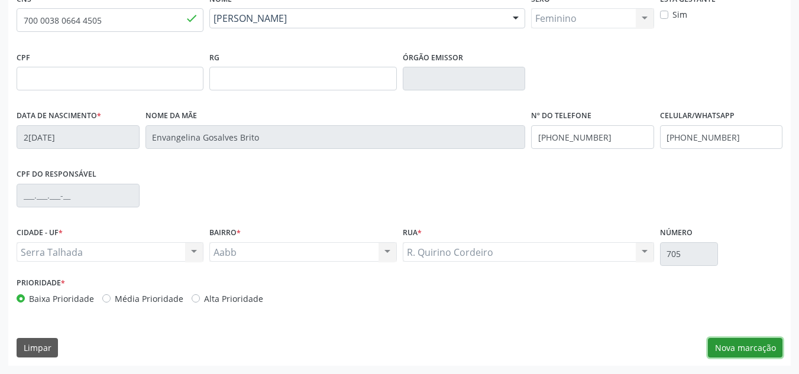
click at [722, 350] on button "Nova marcação" at bounding box center [745, 348] width 75 height 20
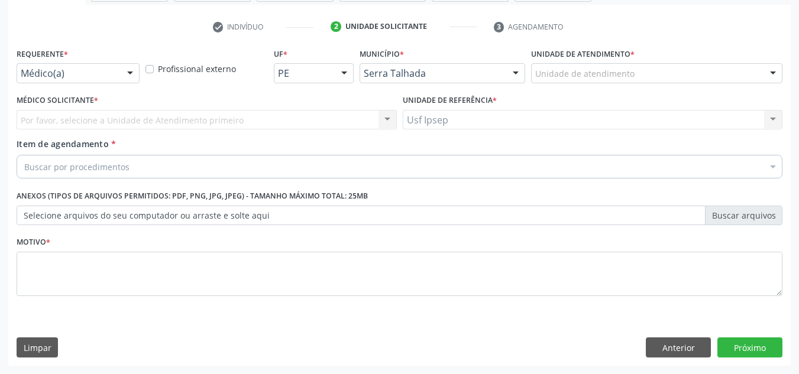
scroll to position [212, 0]
click at [132, 75] on div at bounding box center [130, 74] width 18 height 20
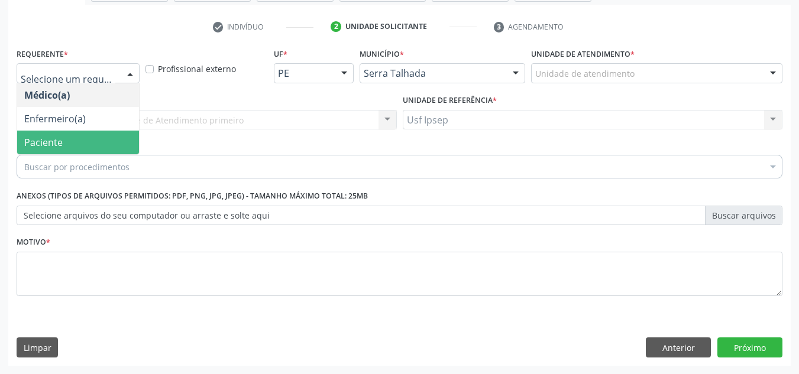
click at [58, 146] on span "Paciente" at bounding box center [43, 142] width 38 height 13
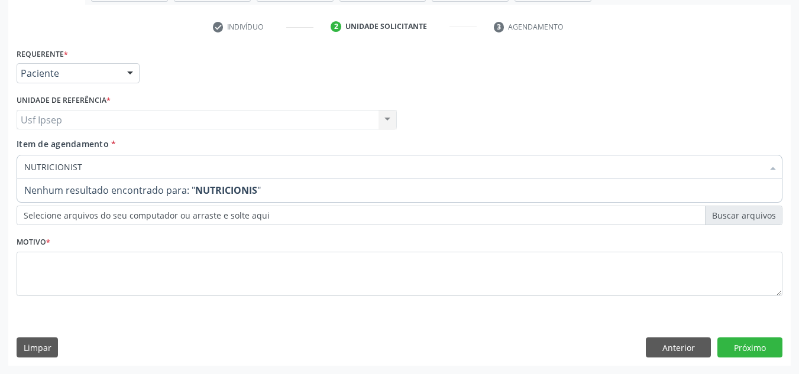
type input "NUTRICIONISTA"
drag, startPoint x: 104, startPoint y: 169, endPoint x: 0, endPoint y: 166, distance: 104.1
click at [0, 166] on div "Acompanhamento Acompanhe a situação das marcações correntes e finalizadas Relat…" at bounding box center [399, 113] width 799 height 521
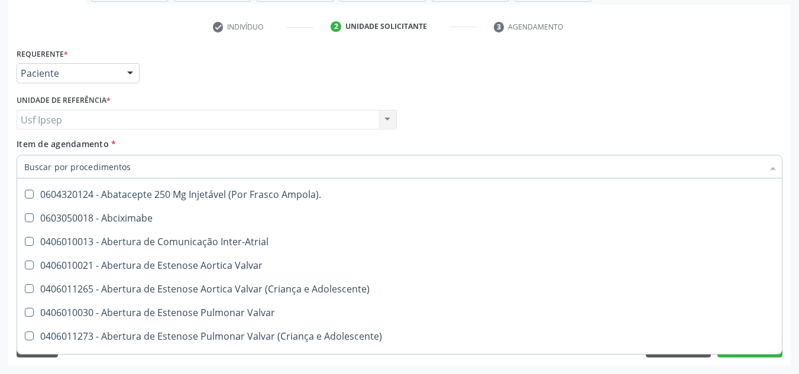
scroll to position [118, 0]
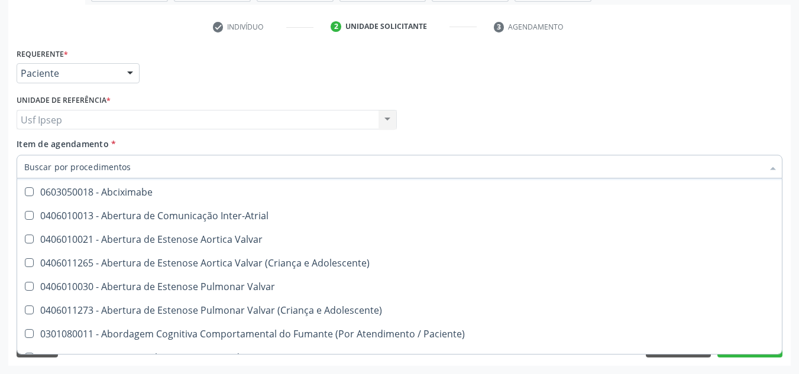
click at [98, 113] on div "Usf Ipsep Usf Ipsep Nenhum resultado encontrado para: " " Não há nenhuma opção …" at bounding box center [207, 120] width 380 height 20
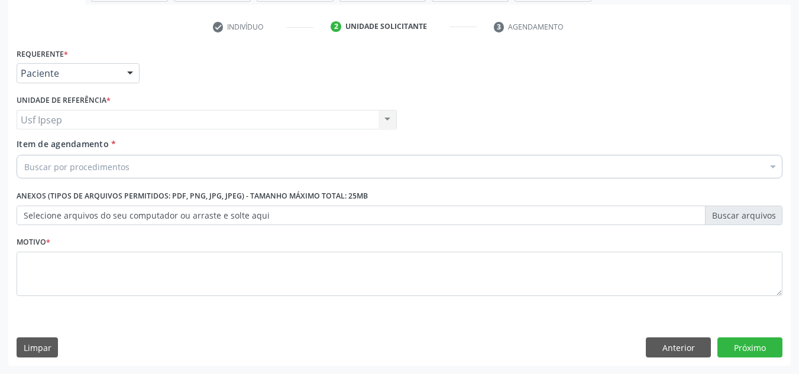
scroll to position [0, 0]
click at [86, 174] on div "Buscar por procedimentos" at bounding box center [400, 167] width 766 height 24
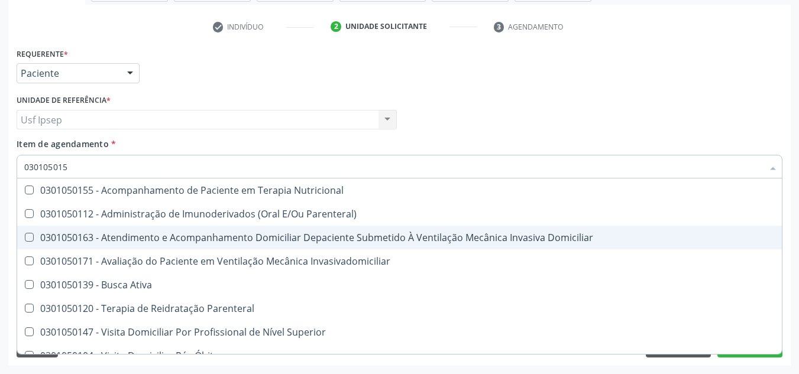
type input "0301050155"
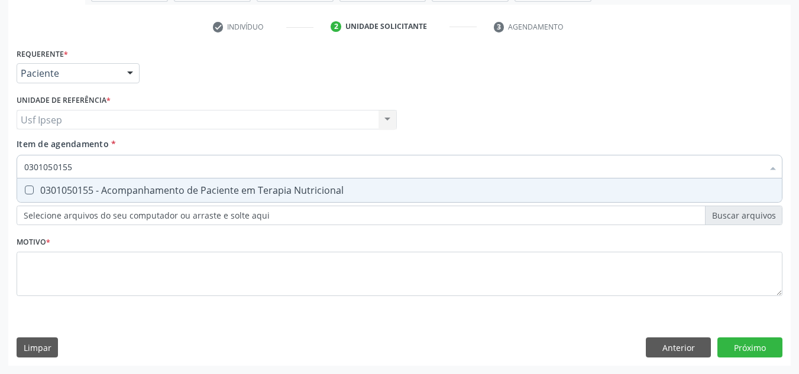
click at [98, 195] on div "0301050155 - Acompanhamento de Paciente em Terapia Nutricional" at bounding box center [399, 190] width 751 height 9
checkbox Nutricional "true"
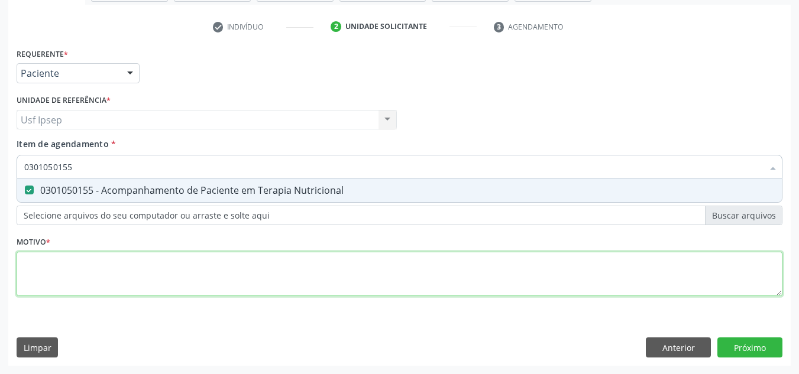
click at [290, 283] on div "Requerente * Paciente Médico(a) Enfermeiro(a) Paciente Nenhum resultado encontr…" at bounding box center [400, 179] width 766 height 268
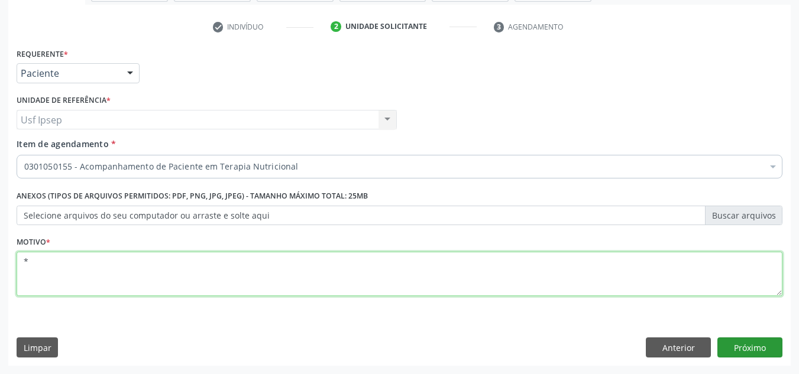
type textarea "*"
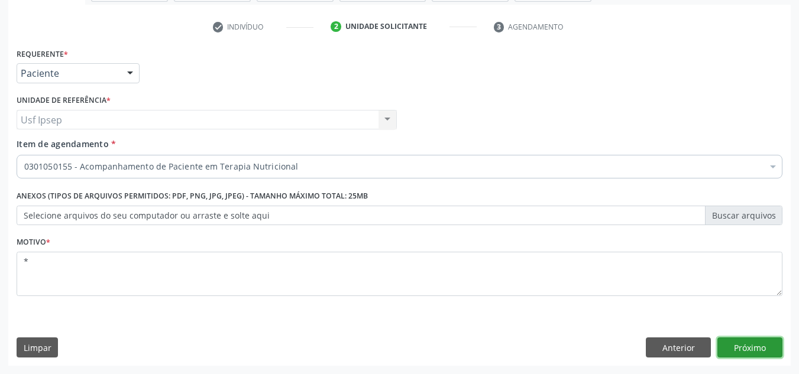
click at [737, 351] on button "Próximo" at bounding box center [749, 348] width 65 height 20
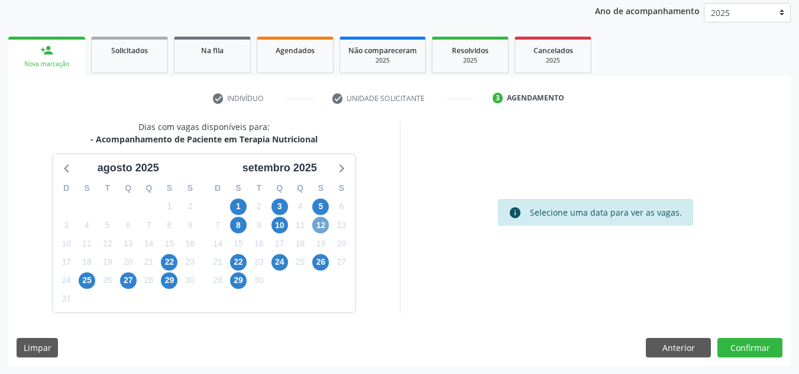
click at [324, 227] on span "12" at bounding box center [320, 225] width 17 height 17
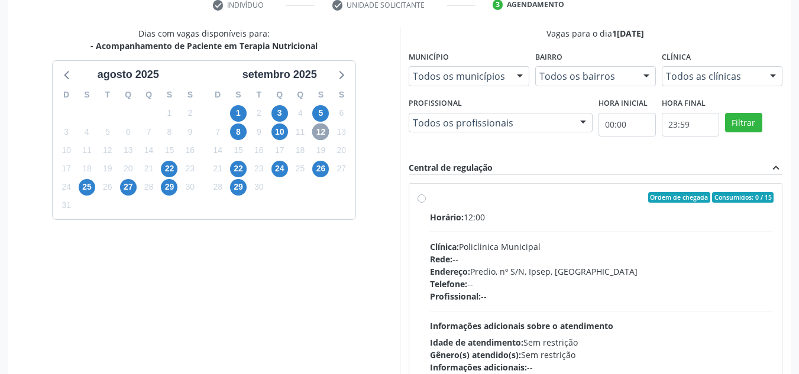
scroll to position [258, 0]
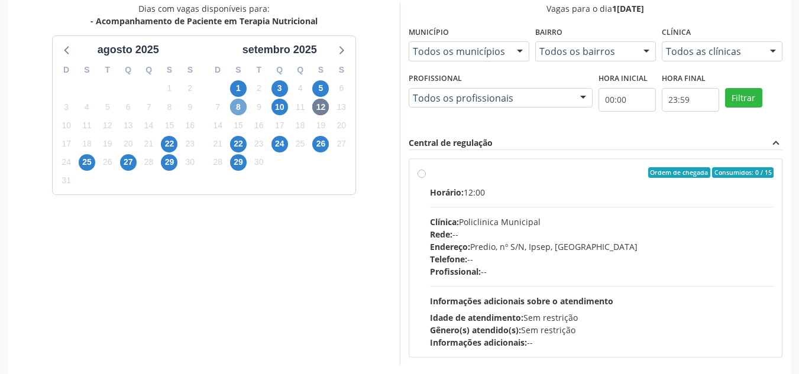
click at [234, 114] on span "8" at bounding box center [238, 107] width 17 height 17
click at [321, 107] on span "12" at bounding box center [320, 107] width 17 height 17
click at [430, 170] on label "Ordem de chegada Consumidos: 0 / 15 Horário: 12:00 Clínica: Policlinica Municip…" at bounding box center [602, 258] width 344 height 182
click at [420, 170] on input "Ordem de chegada Consumidos: 0 / 15 Horário: 12:00 Clínica: Policlinica Municip…" at bounding box center [422, 172] width 8 height 11
radio input "true"
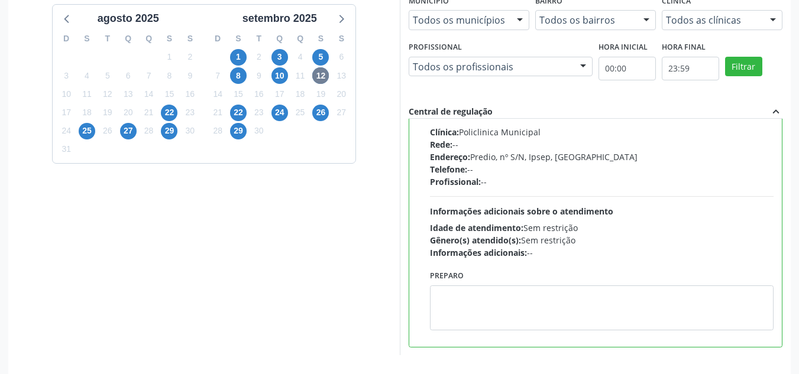
scroll to position [332, 0]
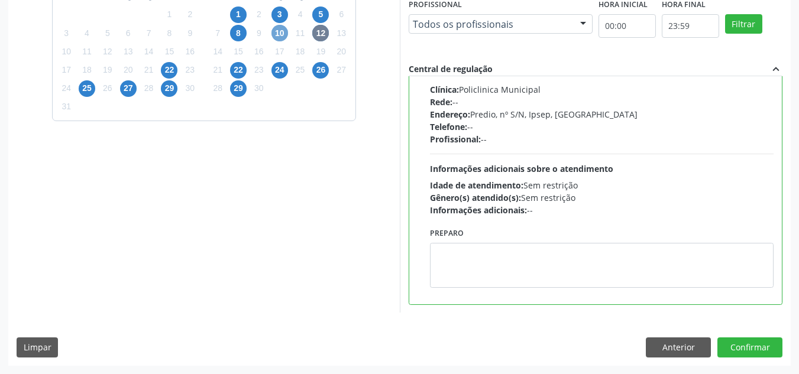
click at [279, 36] on span "10" at bounding box center [279, 33] width 17 height 17
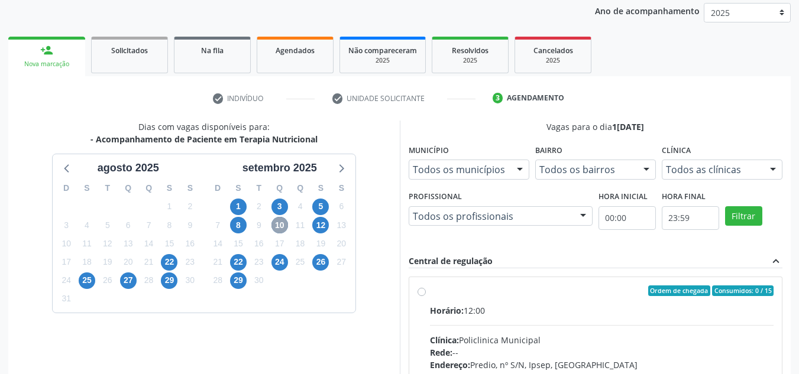
scroll to position [311, 0]
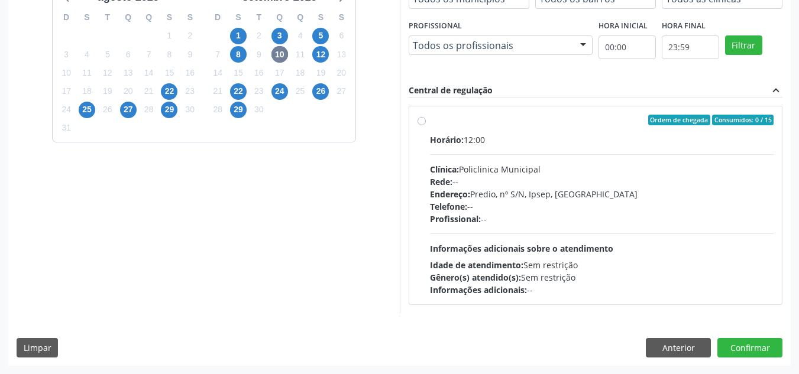
click at [311, 50] on div "12" at bounding box center [321, 55] width 21 height 18
click at [325, 53] on span "12" at bounding box center [320, 54] width 17 height 17
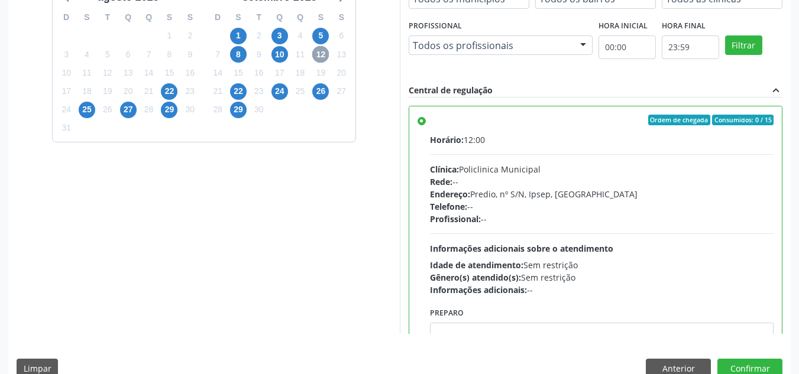
scroll to position [59, 0]
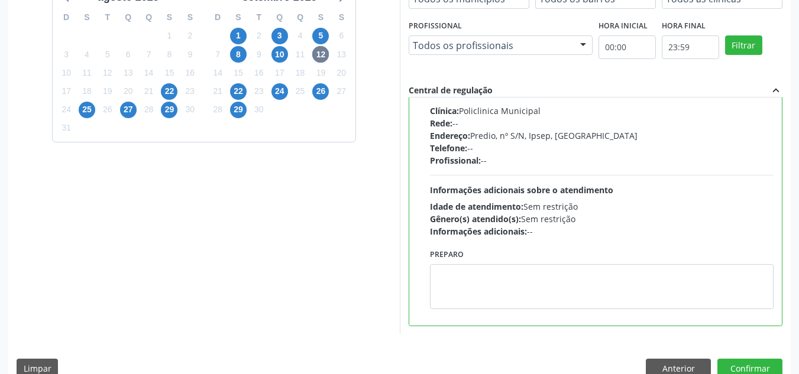
click at [754, 355] on div "Dias com vagas disponíveis para: - Acompanhamento de Paciente em Terapia Nutric…" at bounding box center [399, 168] width 783 height 437
click at [754, 370] on button "Confirmar" at bounding box center [749, 369] width 65 height 20
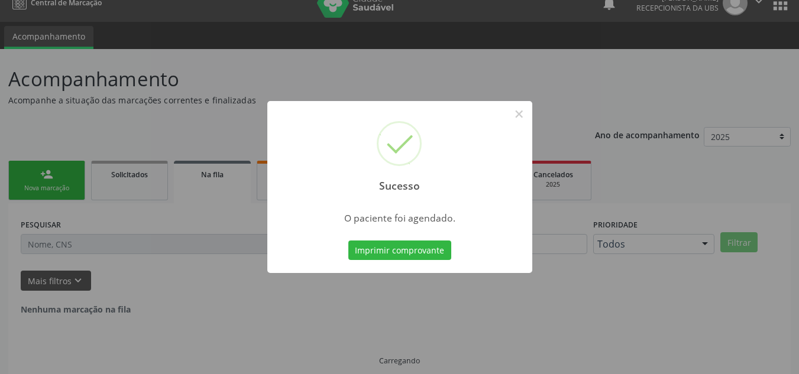
scroll to position [0, 0]
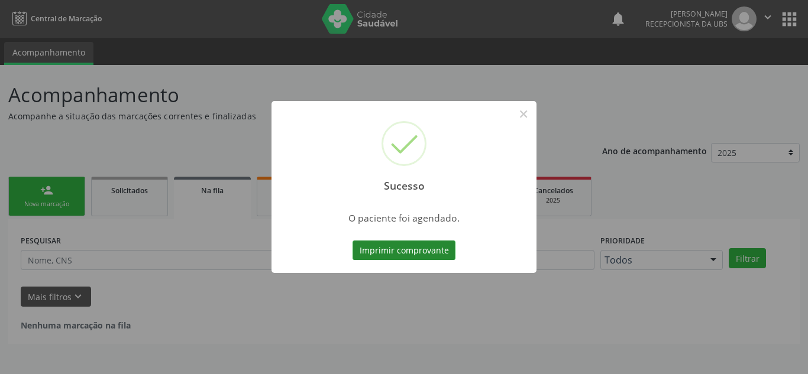
click at [400, 251] on button "Imprimir comprovante" at bounding box center [404, 251] width 103 height 20
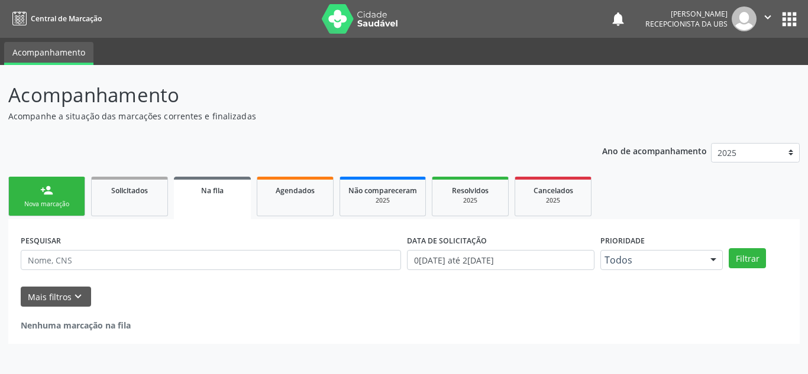
click at [46, 202] on div "Nova marcação" at bounding box center [46, 204] width 59 height 9
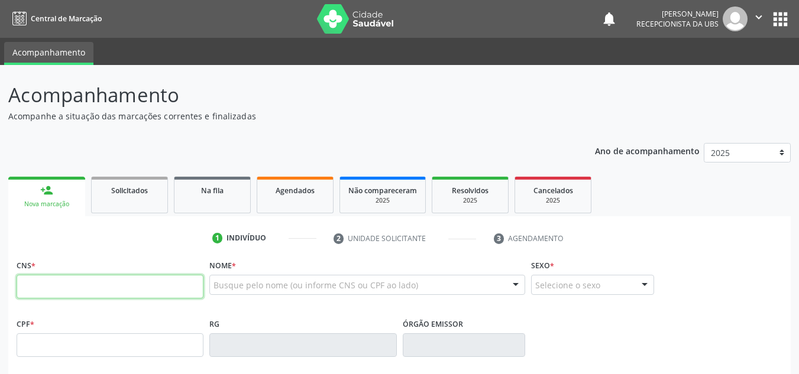
click at [85, 290] on input "text" at bounding box center [110, 287] width 187 height 24
paste input "898 0034 6057 0867"
type input "898 0034 6057 0867"
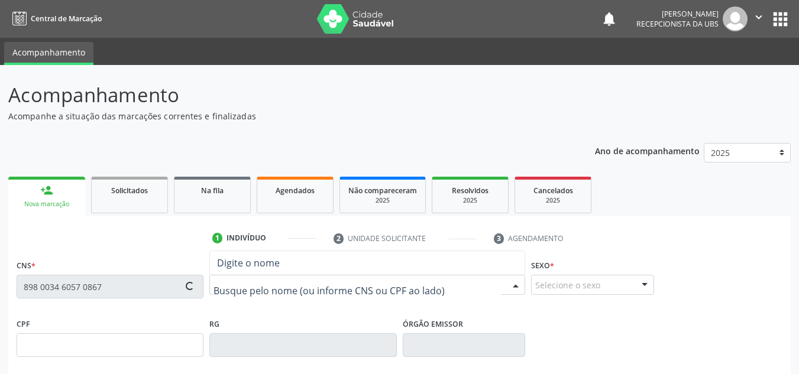
type input "19/03/2012"
type input "Josineide Gonsauves Brito"
type input "[PHONE_NUMBER]"
type input "705"
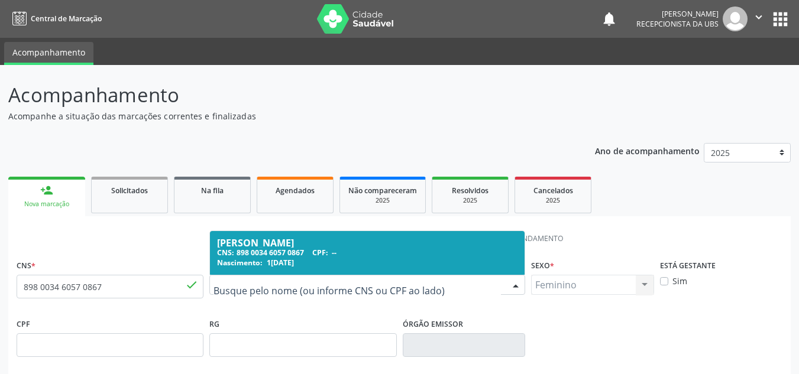
click at [305, 243] on div "Ana Clara de Brito Cantarelli" at bounding box center [367, 242] width 300 height 9
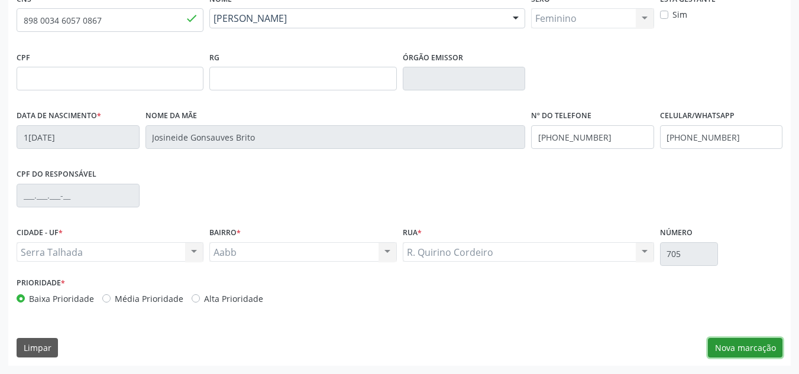
click at [744, 347] on button "Nova marcação" at bounding box center [745, 348] width 75 height 20
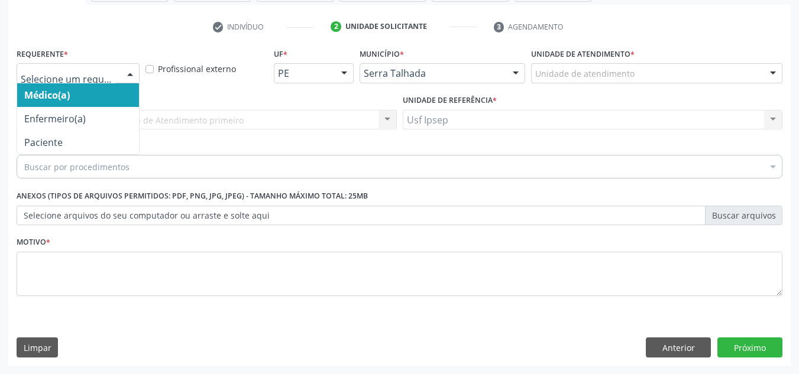
click at [130, 73] on div at bounding box center [130, 74] width 18 height 20
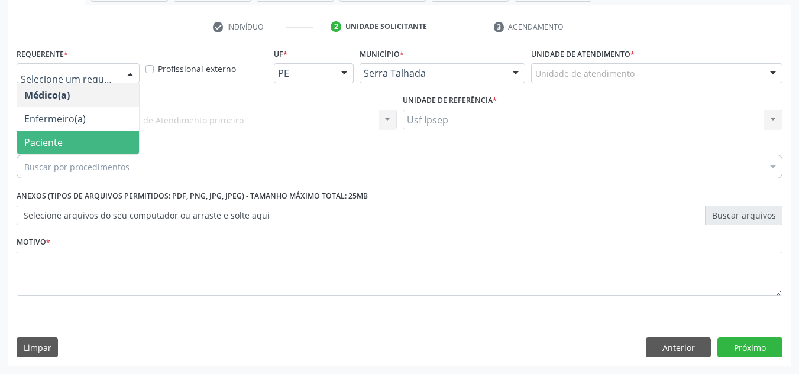
click at [54, 140] on span "Paciente" at bounding box center [43, 142] width 38 height 13
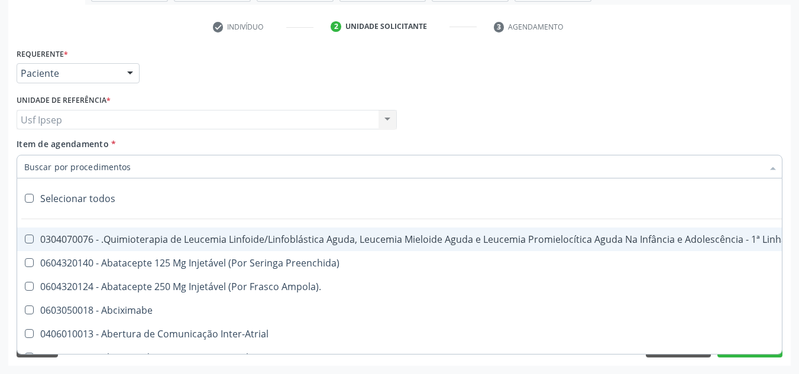
click at [158, 172] on div at bounding box center [400, 167] width 766 height 24
paste input "0301050155"
type input "0301050155"
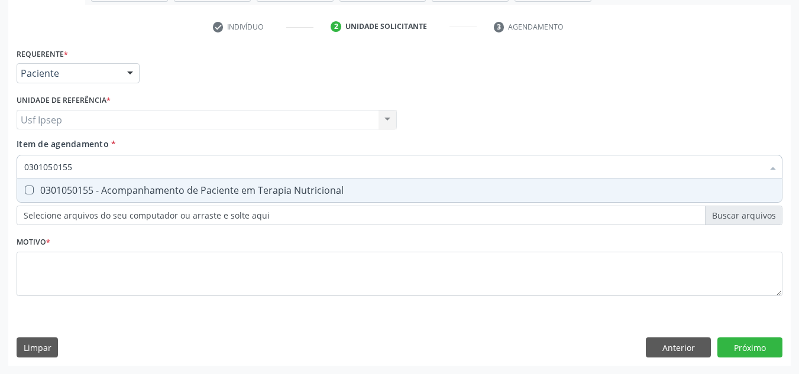
click at [62, 195] on div "0301050155 - Acompanhamento de Paciente em Terapia Nutricional" at bounding box center [399, 190] width 751 height 9
checkbox Nutricional "true"
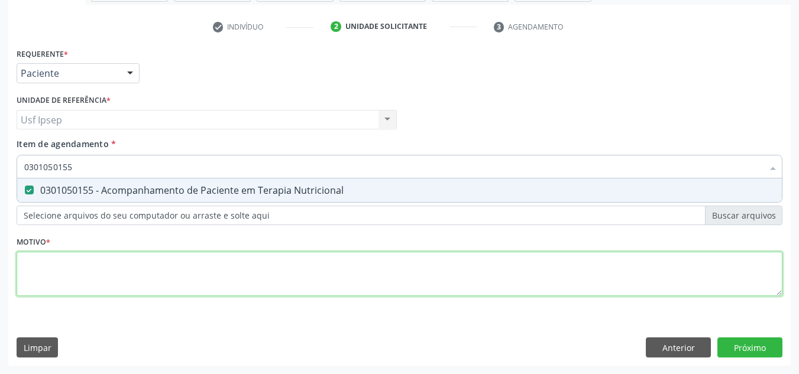
click at [76, 275] on div "Requerente * Paciente Médico(a) Enfermeiro(a) Paciente Nenhum resultado encontr…" at bounding box center [400, 179] width 766 height 268
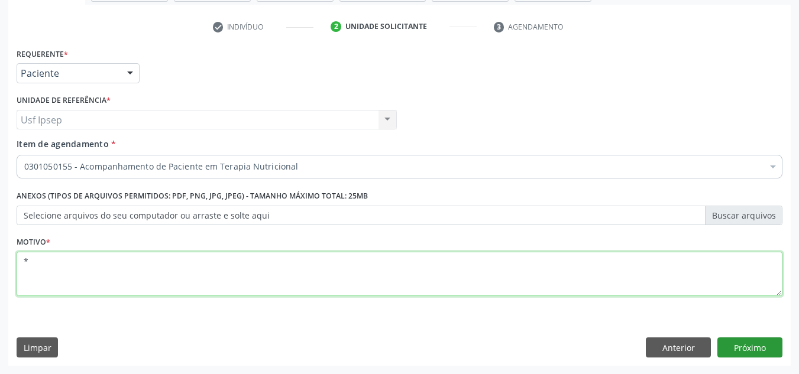
type textarea "*"
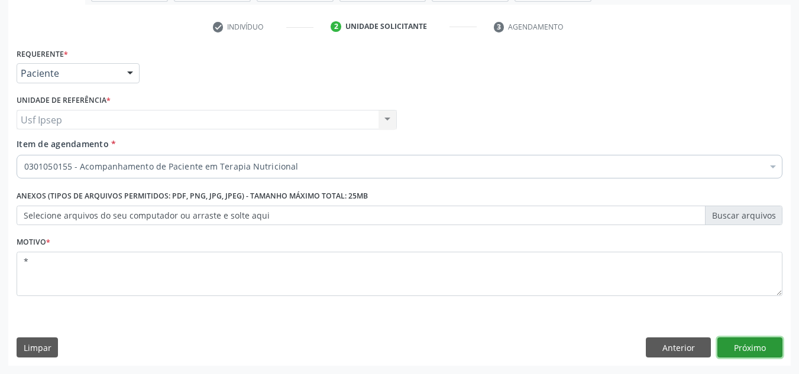
click at [770, 349] on button "Próximo" at bounding box center [749, 348] width 65 height 20
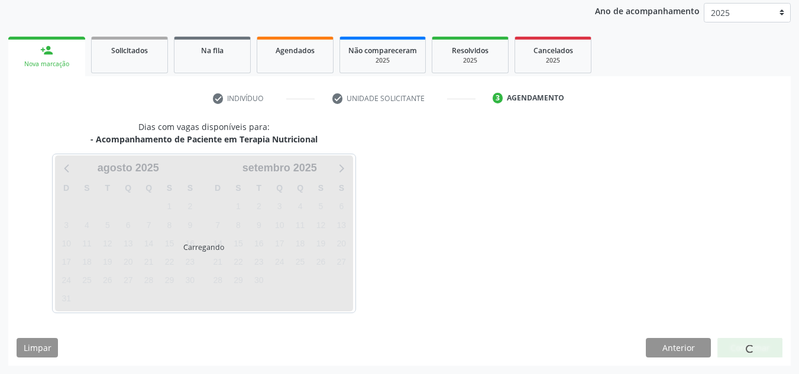
scroll to position [140, 0]
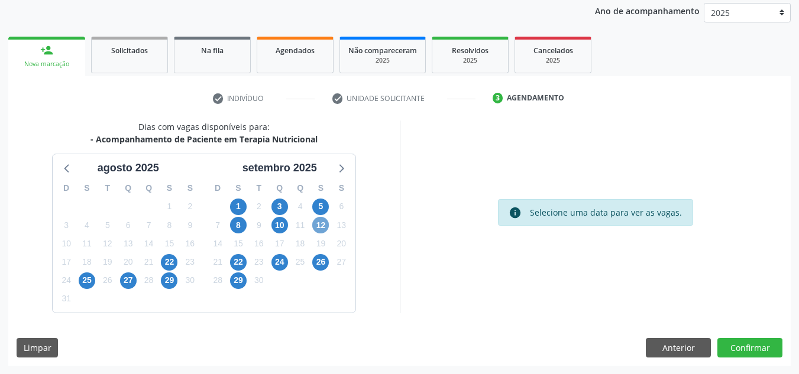
click at [325, 232] on span "12" at bounding box center [320, 225] width 17 height 17
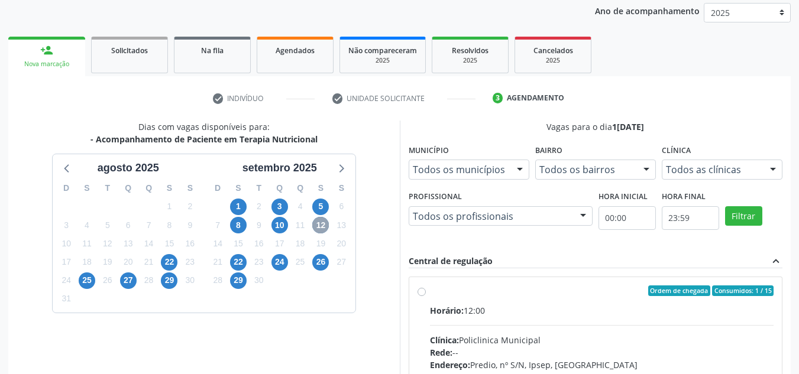
scroll to position [199, 0]
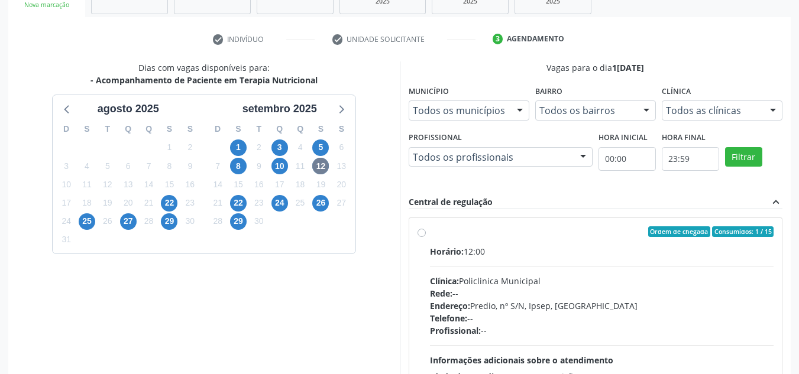
click at [426, 242] on div "Ordem de chegada Consumidos: 1 / 15 Horário: 12:00 Clínica: Policlinica Municip…" at bounding box center [596, 318] width 357 height 182
radio input "true"
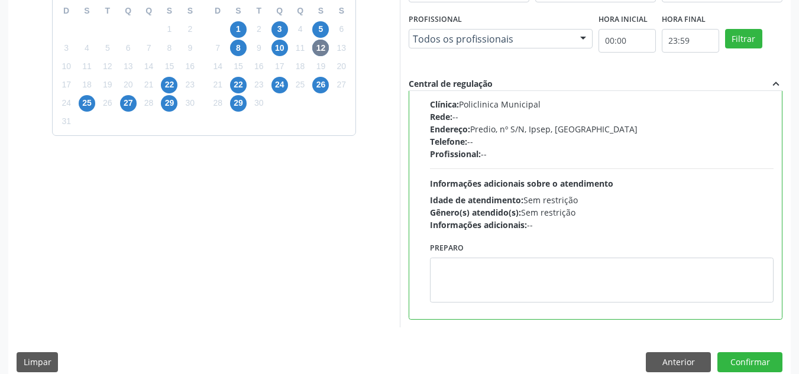
scroll to position [332, 0]
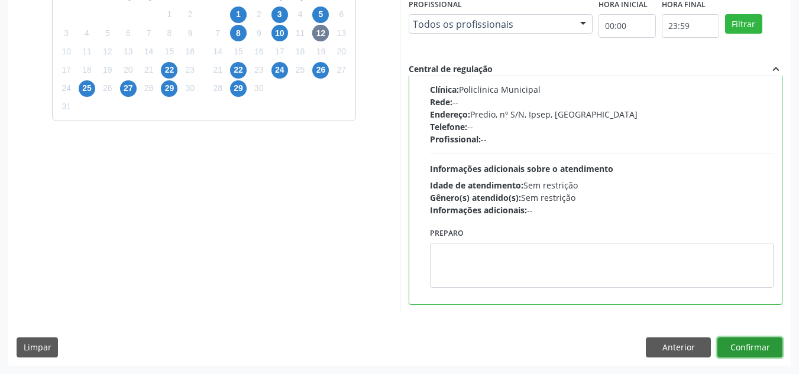
click at [724, 340] on button "Confirmar" at bounding box center [749, 348] width 65 height 20
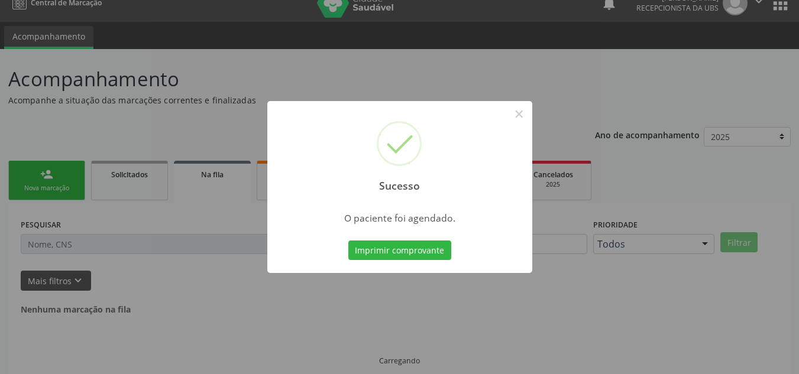
scroll to position [0, 0]
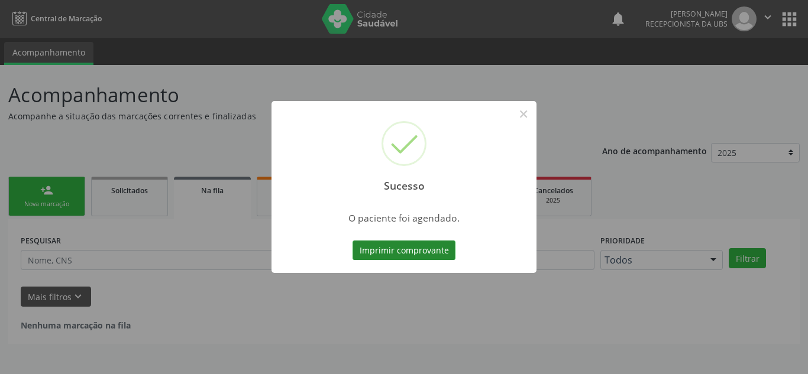
click at [407, 249] on button "Imprimir comprovante" at bounding box center [404, 251] width 103 height 20
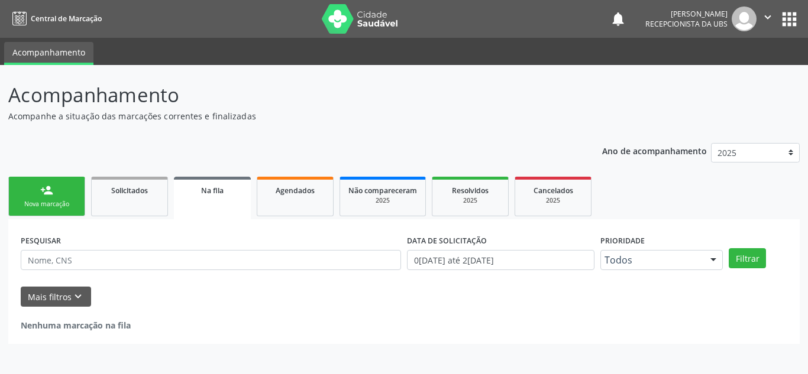
drag, startPoint x: 52, startPoint y: 193, endPoint x: 52, endPoint y: 201, distance: 7.1
click at [52, 193] on div "person_add" at bounding box center [46, 190] width 13 height 13
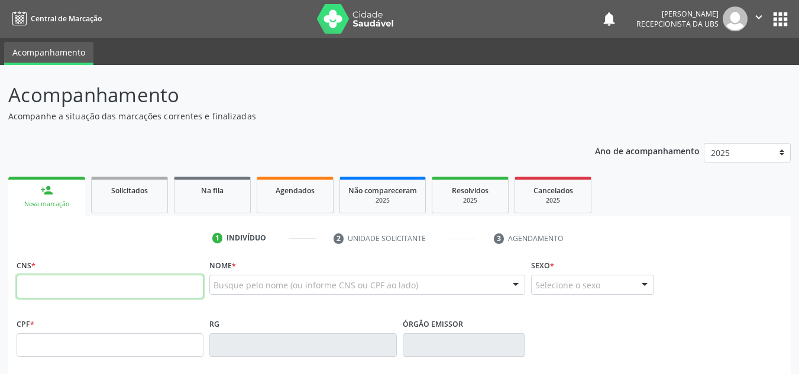
click at [127, 297] on input "text" at bounding box center [110, 287] width 187 height 24
type input "700 2039 1120 1926"
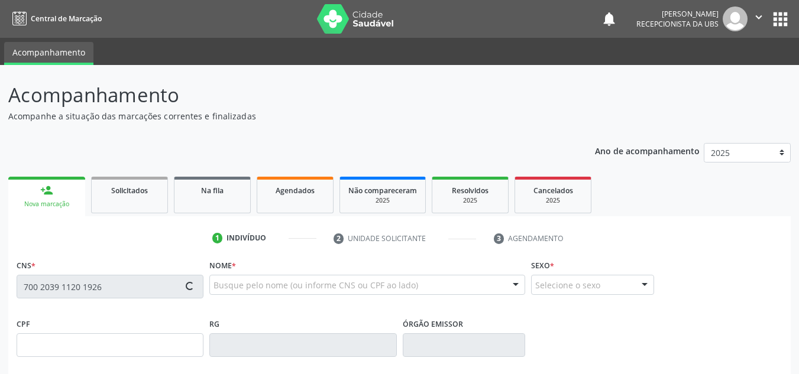
type input "011.121.924-84"
type input "02/03/1974"
type input "Ines Maria dos Santos Lima"
type input "(87) 99935-1351"
type input "160"
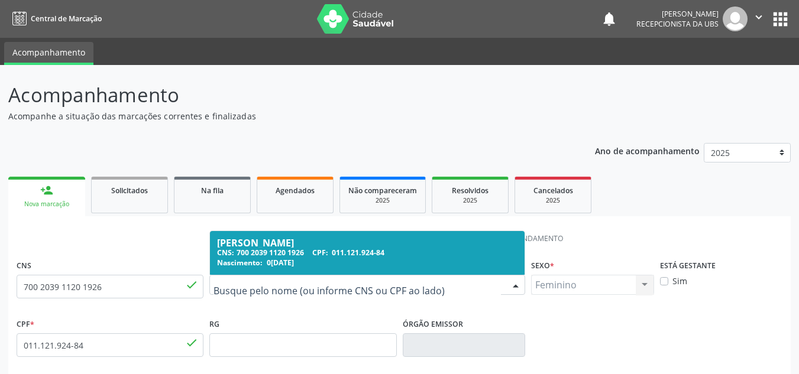
click at [339, 241] on div "Francisca dos Santos Lima" at bounding box center [367, 242] width 300 height 9
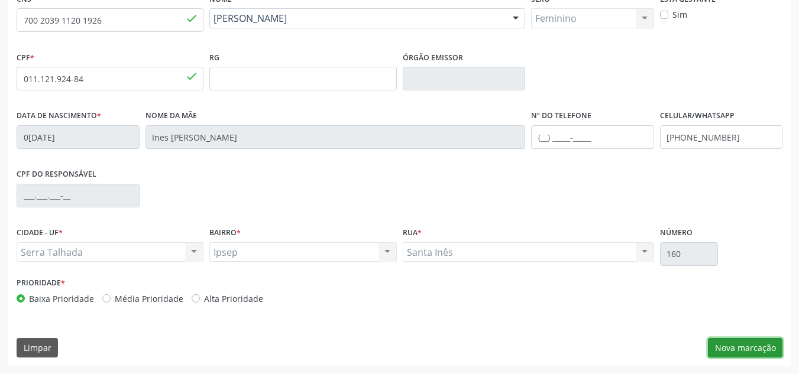
click at [748, 350] on button "Nova marcação" at bounding box center [745, 348] width 75 height 20
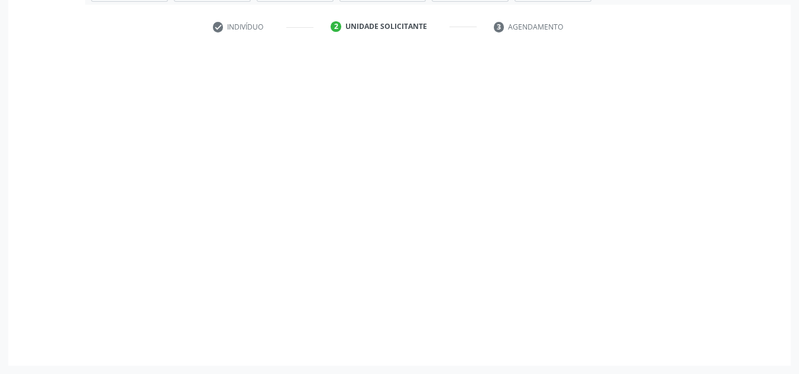
scroll to position [212, 0]
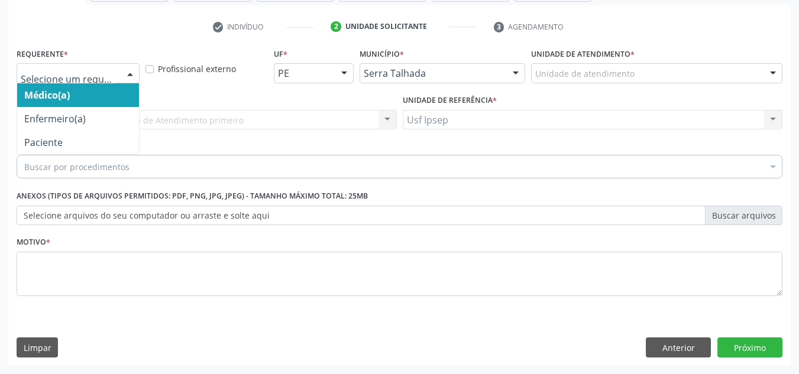
click at [131, 69] on div at bounding box center [130, 74] width 18 height 20
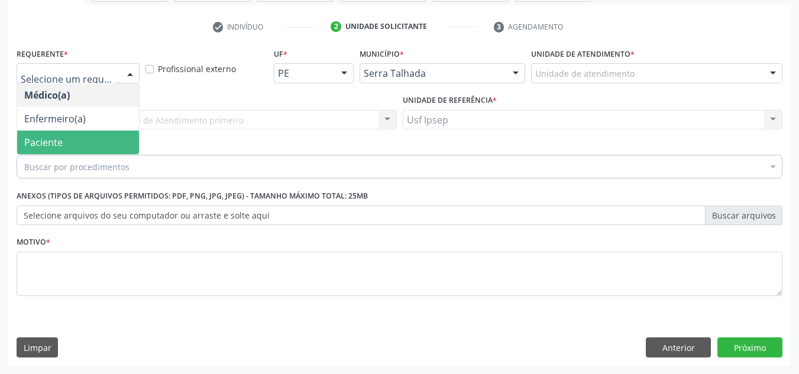
click at [94, 143] on span "Paciente" at bounding box center [78, 143] width 122 height 24
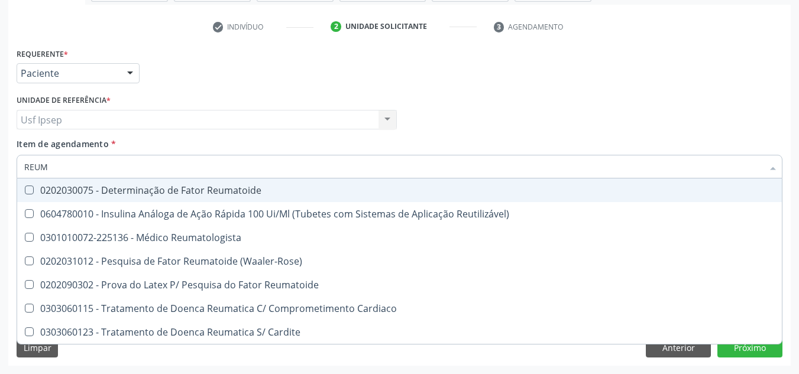
type input "REUMA"
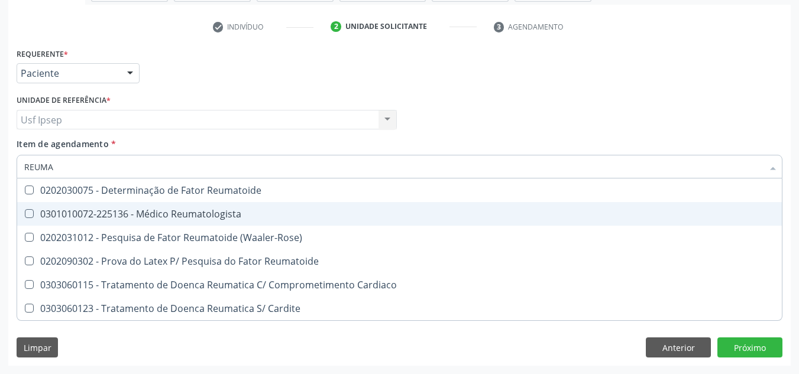
click at [154, 215] on div "0301010072-225136 - Médico Reumatologista" at bounding box center [399, 213] width 751 height 9
checkbox Reumatologista "true"
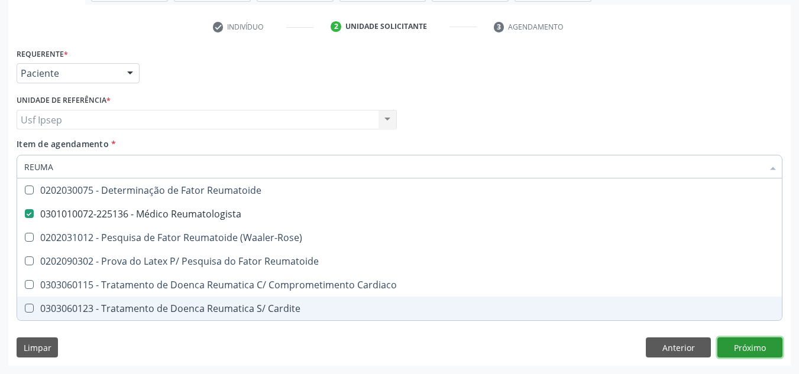
click at [742, 346] on div "Requerente * Paciente Médico(a) Enfermeiro(a) Paciente Nenhum resultado encontr…" at bounding box center [399, 205] width 783 height 321
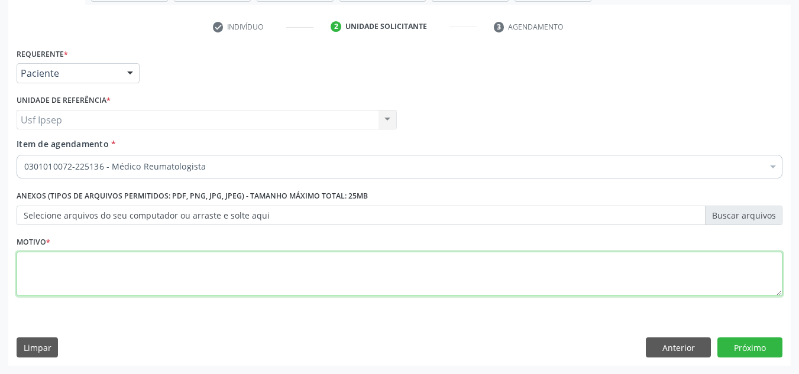
click at [226, 263] on textarea at bounding box center [400, 274] width 766 height 45
type textarea "*"
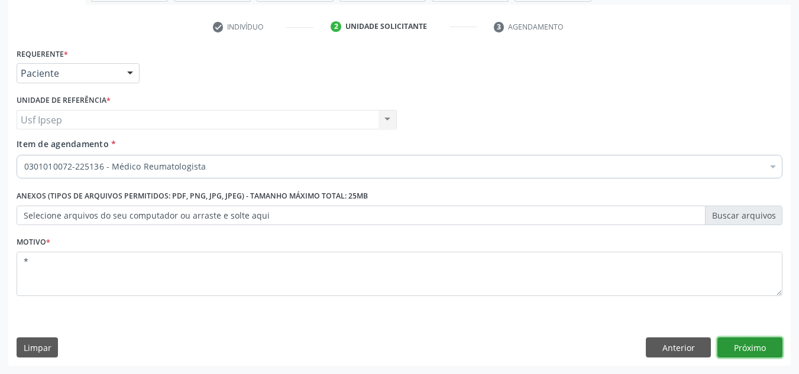
click at [753, 345] on button "Próximo" at bounding box center [749, 348] width 65 height 20
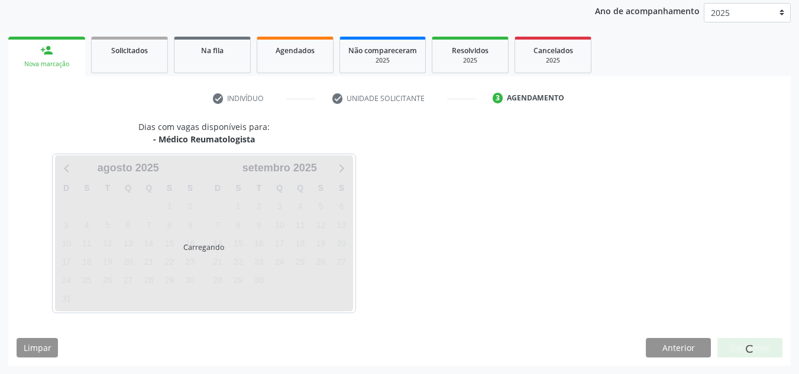
scroll to position [140, 0]
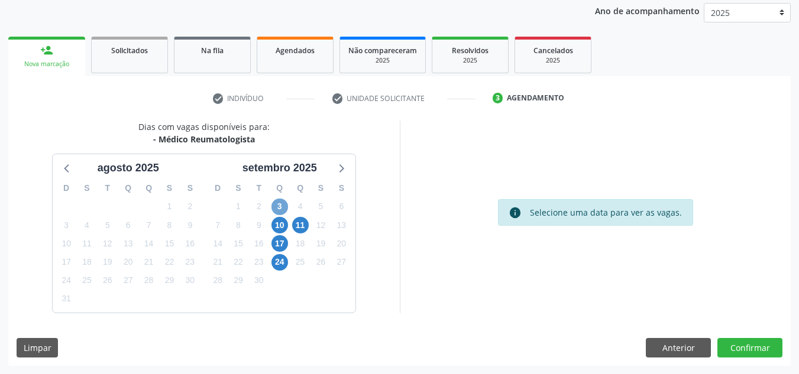
click at [280, 205] on span "3" at bounding box center [279, 207] width 17 height 17
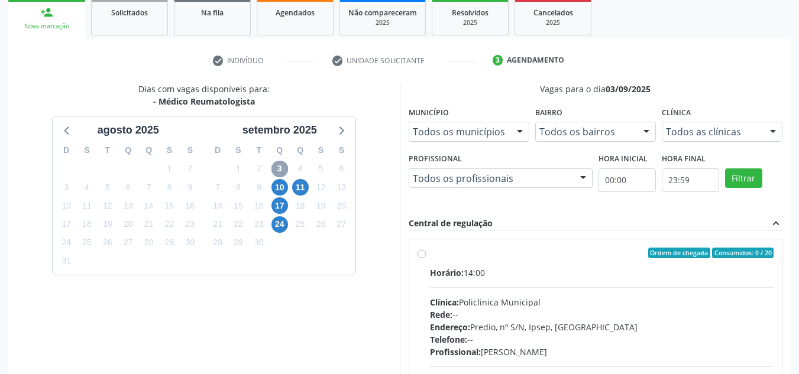
scroll to position [199, 0]
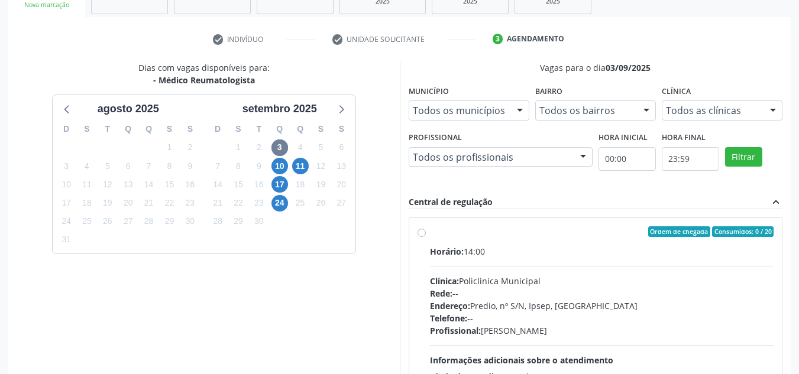
click at [430, 229] on label "Ordem de chegada Consumidos: 0 / 20 Horário: 14:00 Clínica: Policlinica Municip…" at bounding box center [602, 318] width 344 height 182
click at [418, 229] on input "Ordem de chegada Consumidos: 0 / 20 Horário: 14:00 Clínica: Policlinica Municip…" at bounding box center [422, 232] width 8 height 11
radio input "true"
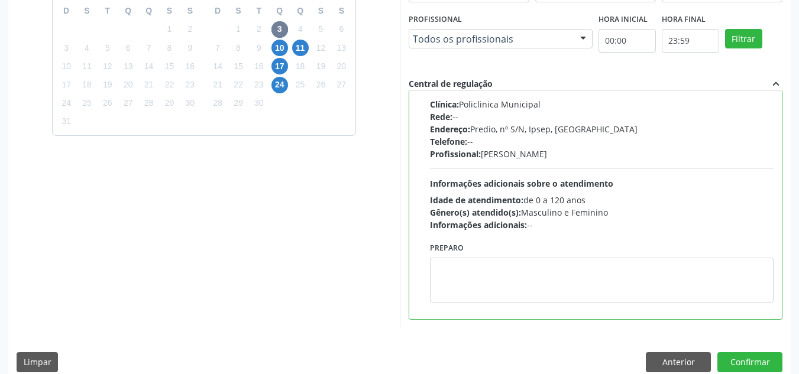
scroll to position [332, 0]
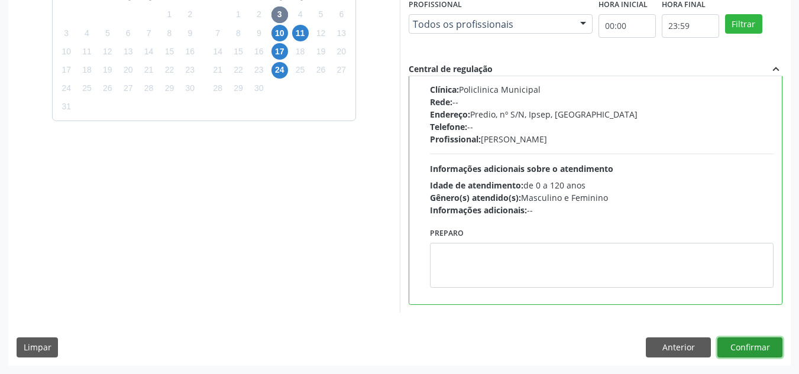
click at [729, 348] on button "Confirmar" at bounding box center [749, 348] width 65 height 20
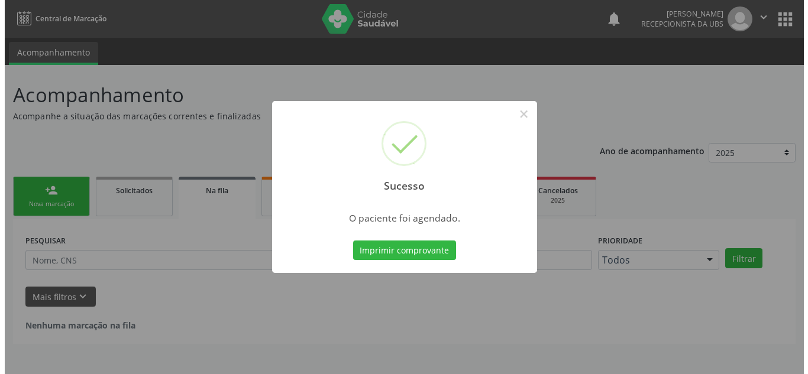
scroll to position [0, 0]
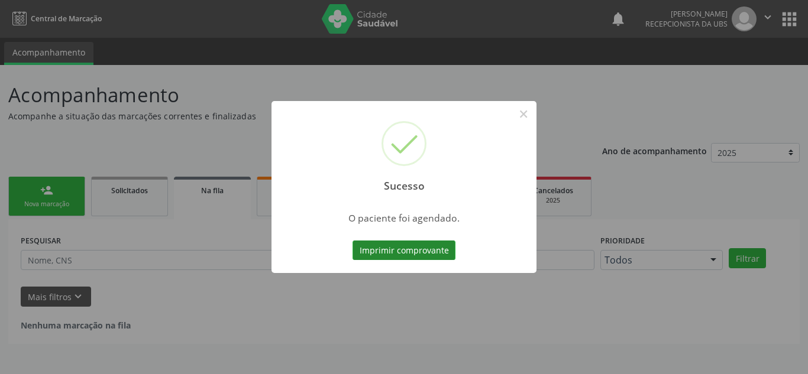
click at [431, 254] on button "Imprimir comprovante" at bounding box center [404, 251] width 103 height 20
